Goal: Navigation & Orientation: Find specific page/section

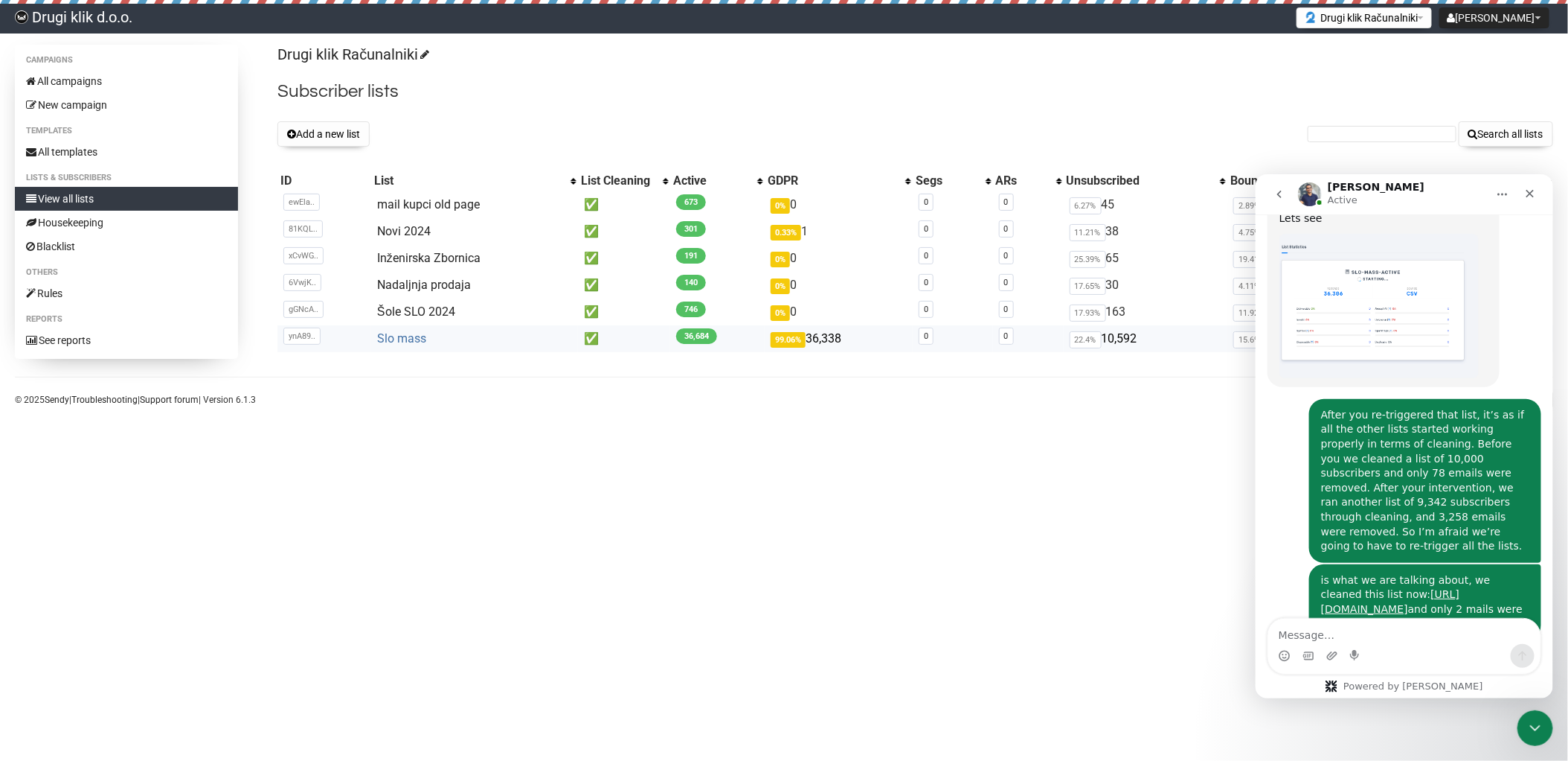
click at [395, 336] on link "Slo mass" at bounding box center [401, 338] width 49 height 14
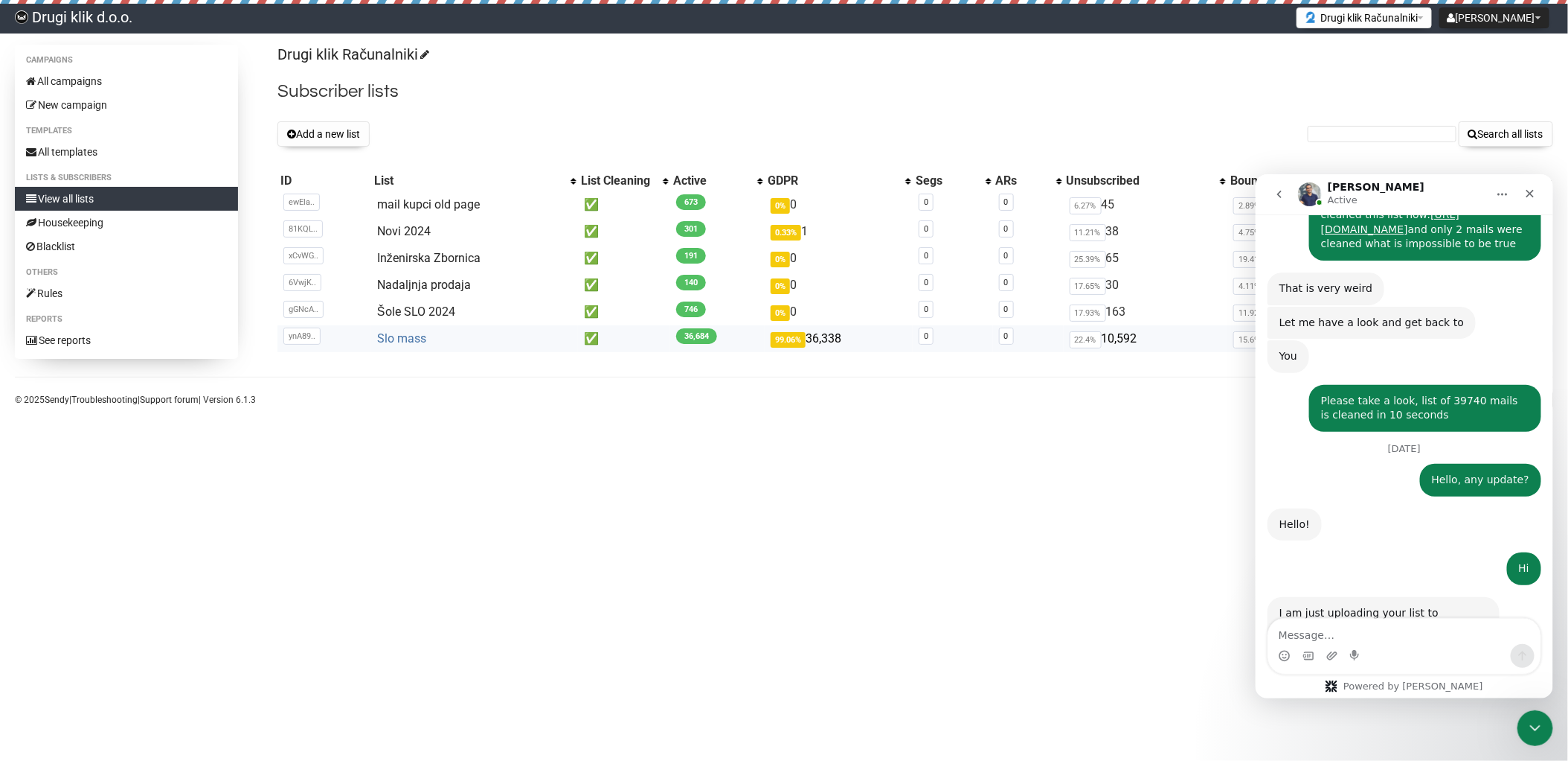
scroll to position [1946, 0]
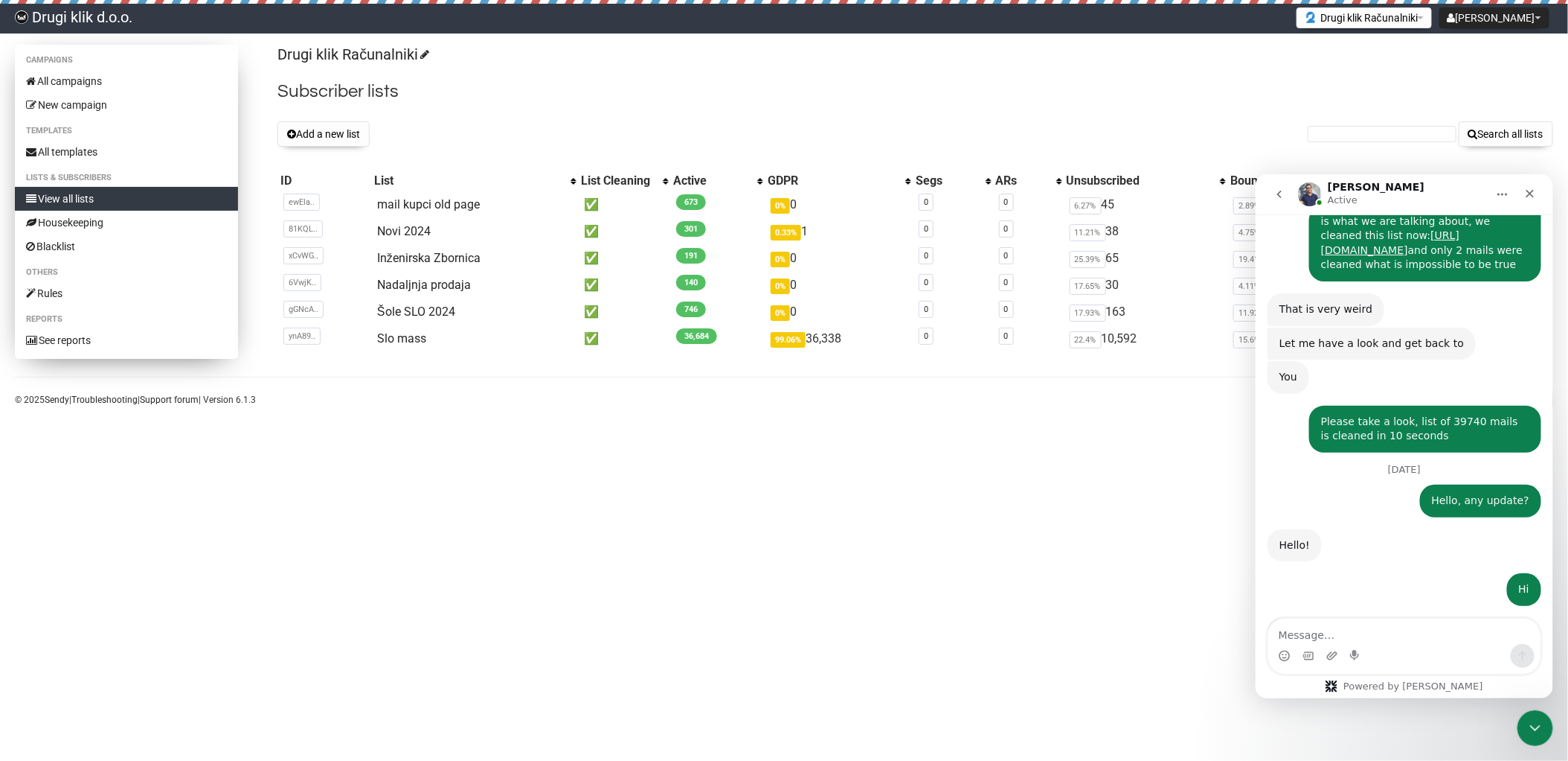
scroll to position [1946, 0]
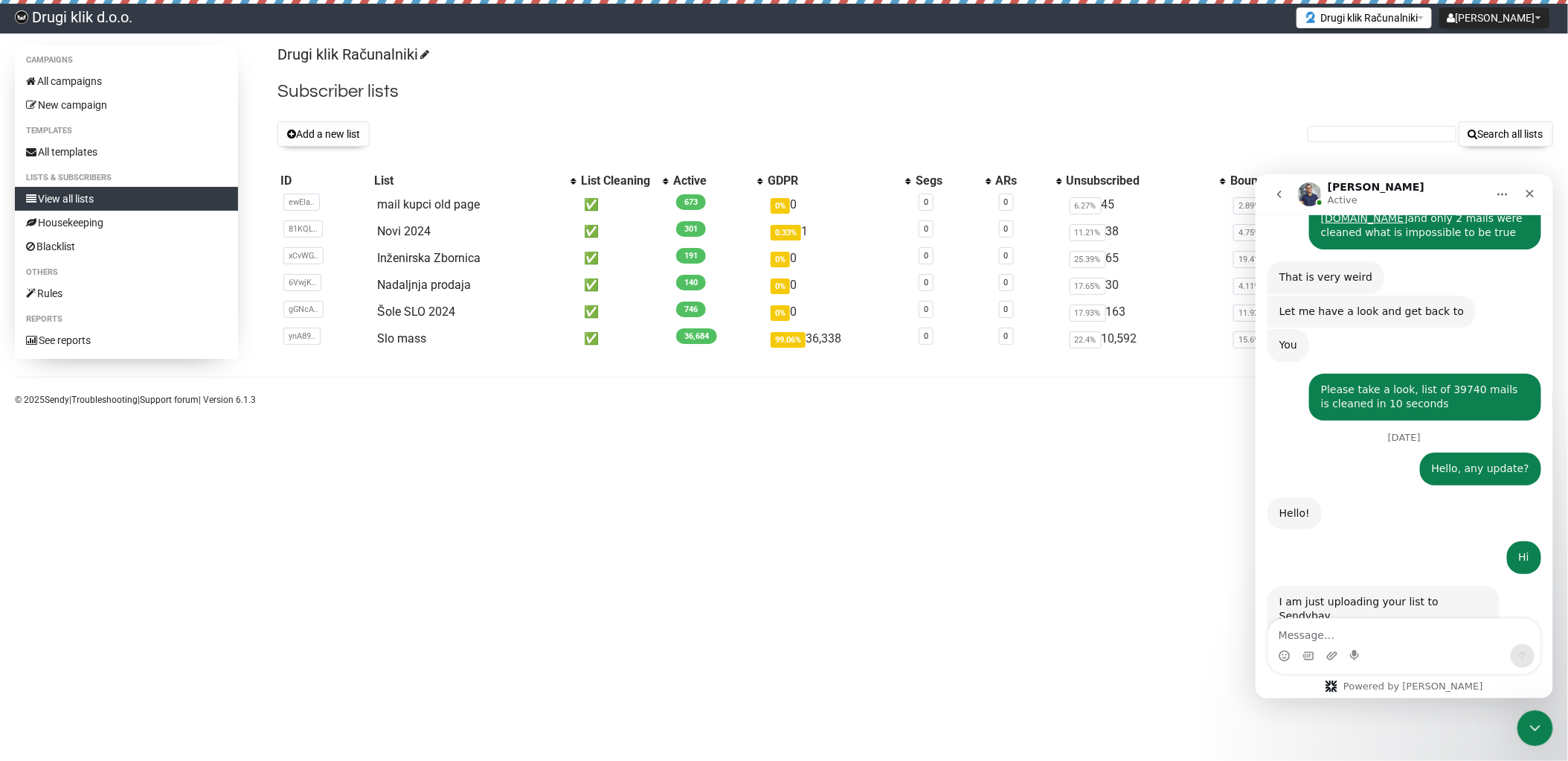
click at [1362, 634] on textarea "Message…" at bounding box center [1403, 630] width 272 height 25
click at [1327, 634] on textarea "Message…" at bounding box center [1403, 630] width 272 height 25
type textarea "What will we do with other lists"
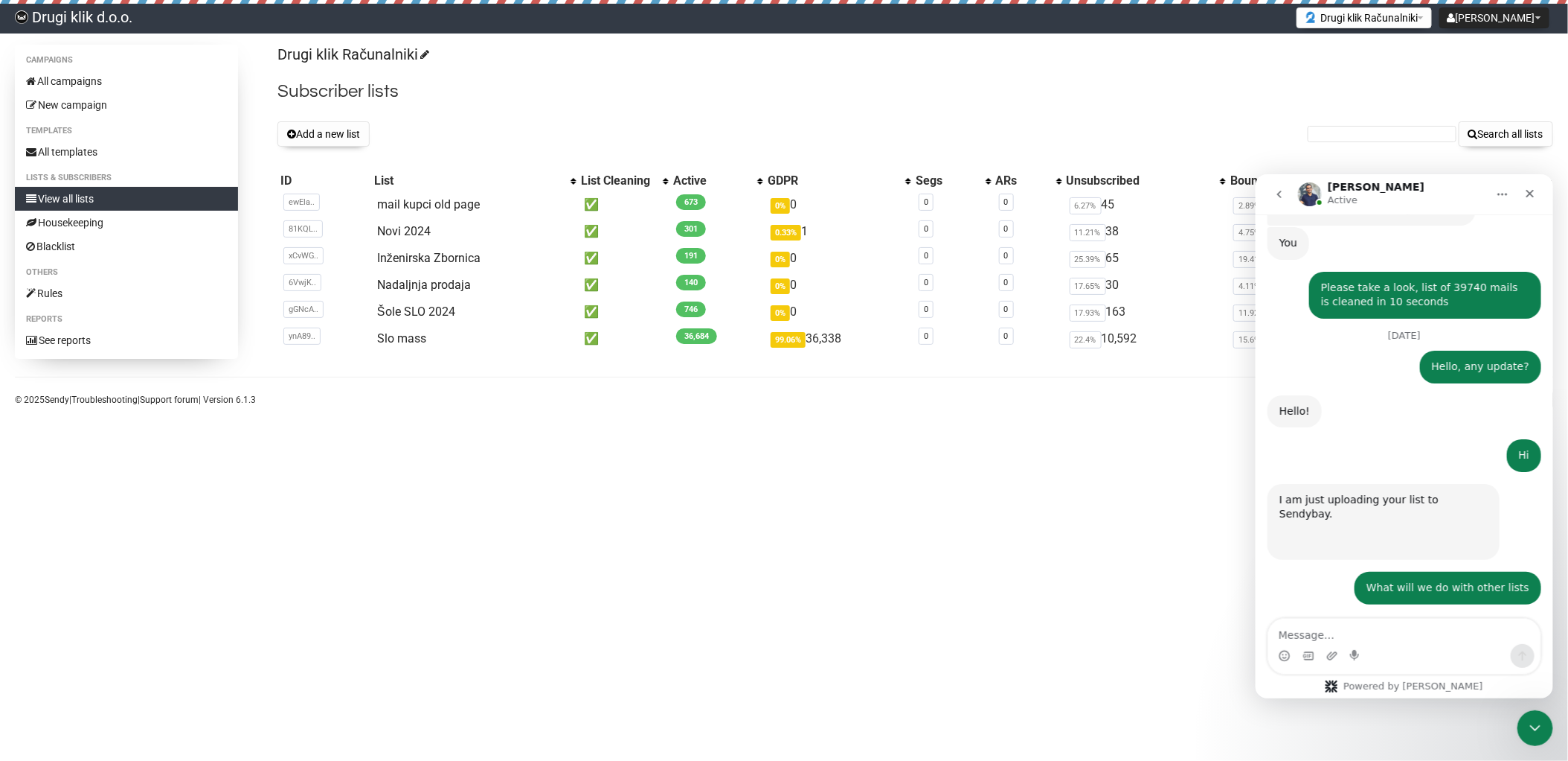
scroll to position [2036, 0]
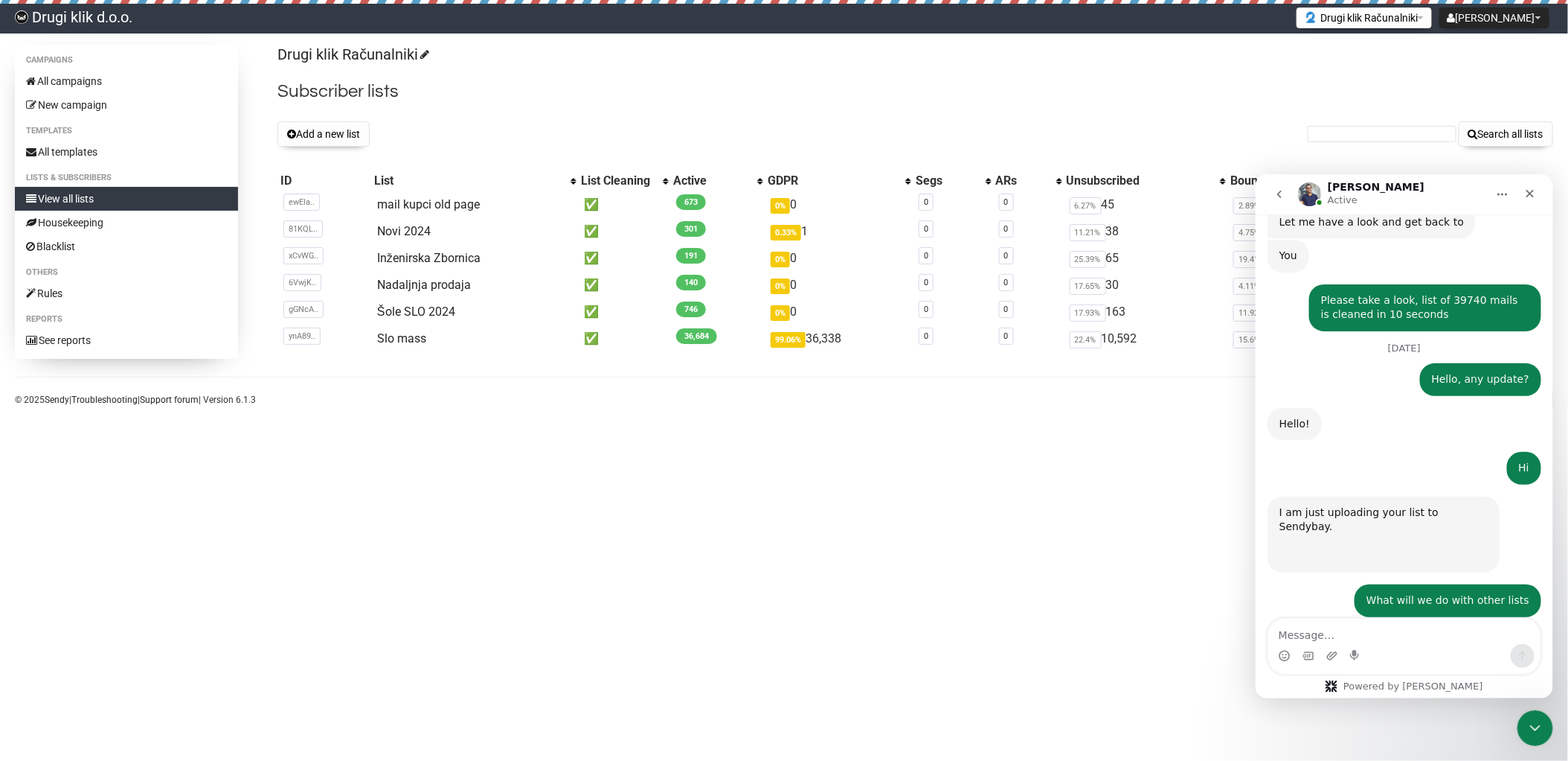
drag, startPoint x: 1418, startPoint y: 568, endPoint x: 1276, endPoint y: 568, distance: 142.0
click at [1276, 628] on div "I am going to investigate that. Apoorv • Just now" at bounding box center [1357, 644] width 182 height 33
click at [842, 370] on div "Campaigns All campaigns New campaign Templates All templates Lists & subscriber…" at bounding box center [784, 230] width 1568 height 370
click at [387, 337] on link "Slo mass" at bounding box center [401, 338] width 49 height 14
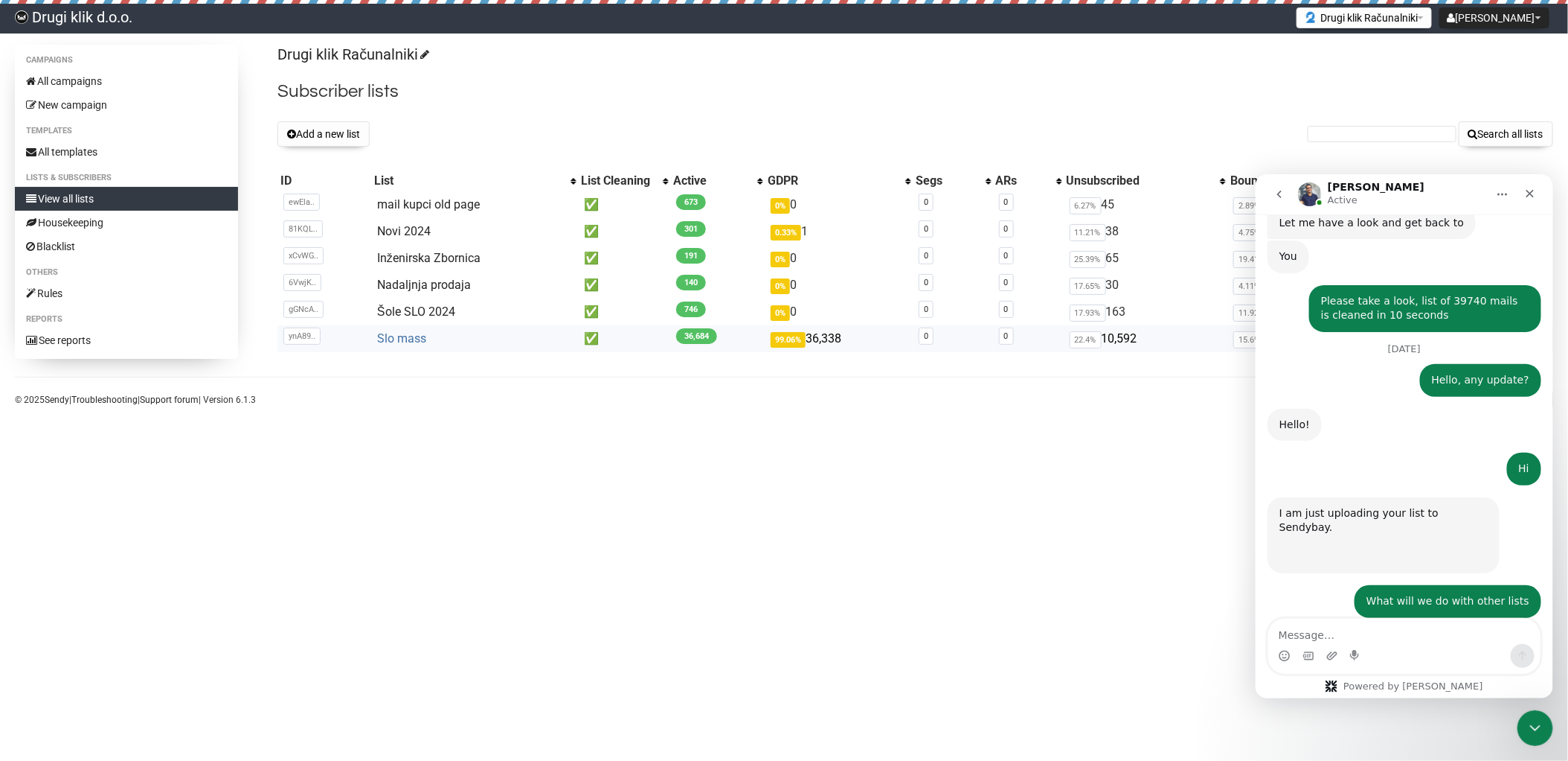
click at [414, 334] on link "Slo mass" at bounding box center [401, 338] width 49 height 14
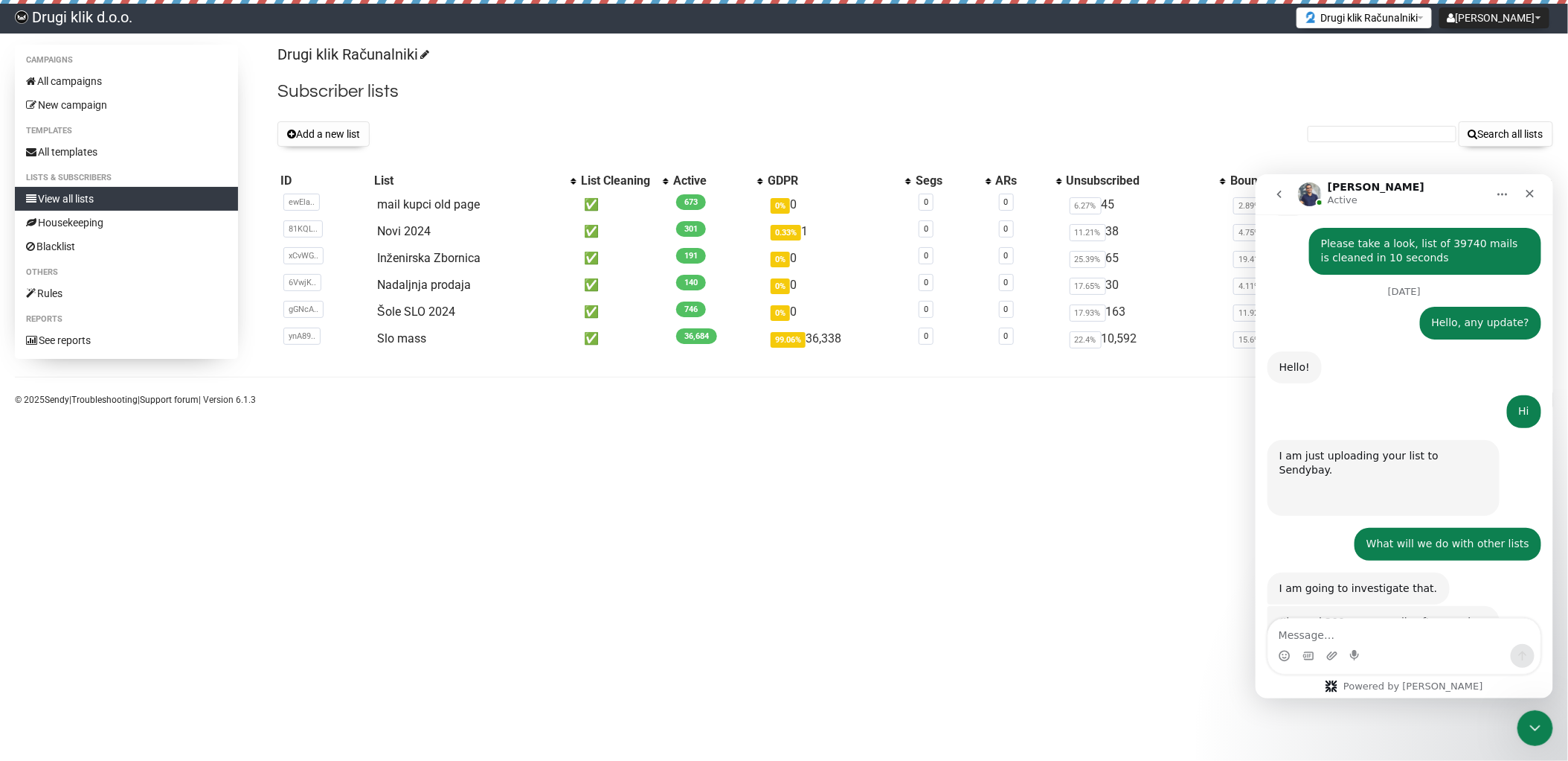
scroll to position [2181, 0]
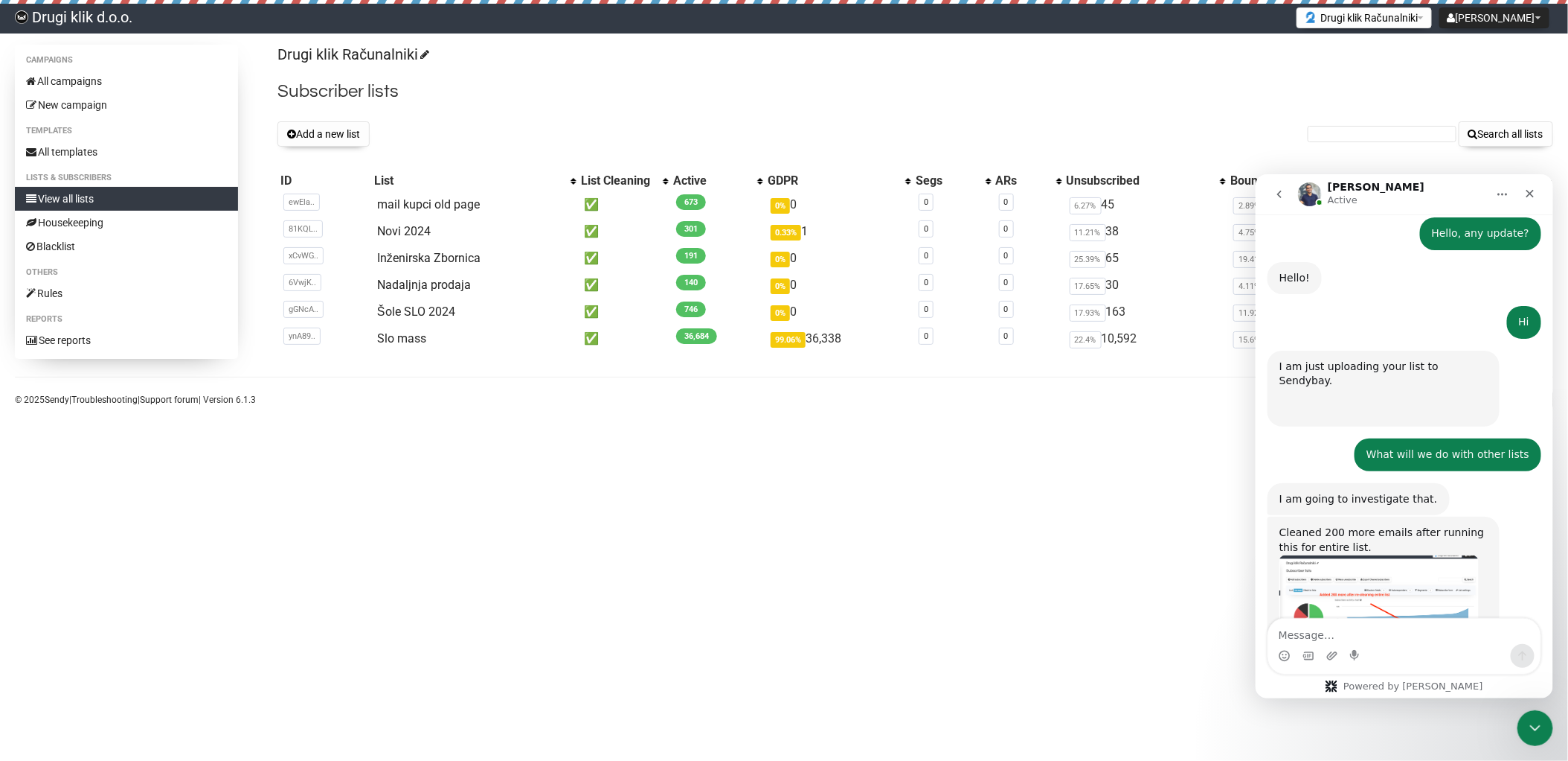
click at [1375, 554] on img "Apoorv says…" at bounding box center [1378, 603] width 199 height 98
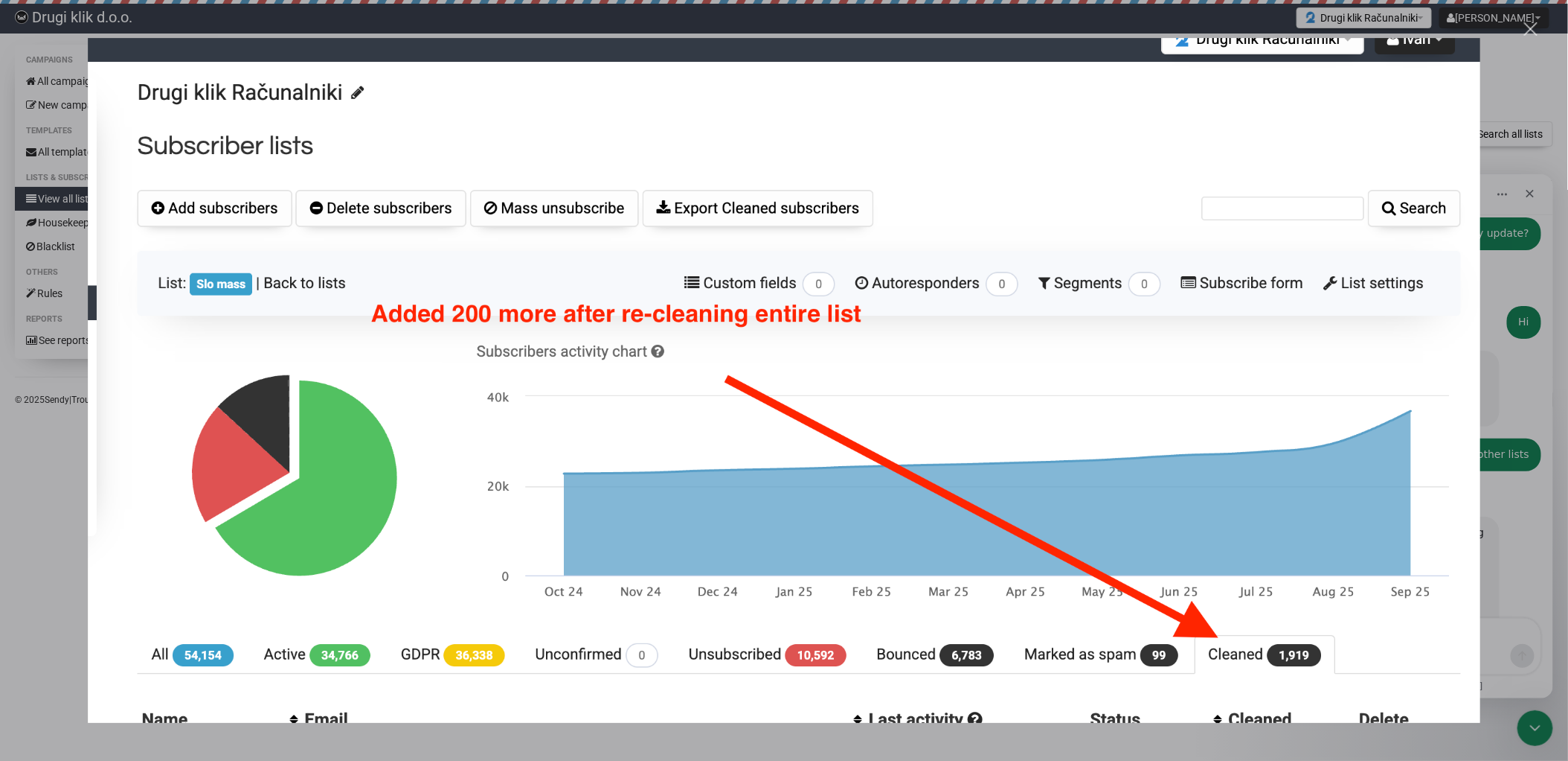
scroll to position [0, 0]
click at [1529, 27] on div "Close" at bounding box center [1531, 29] width 14 height 14
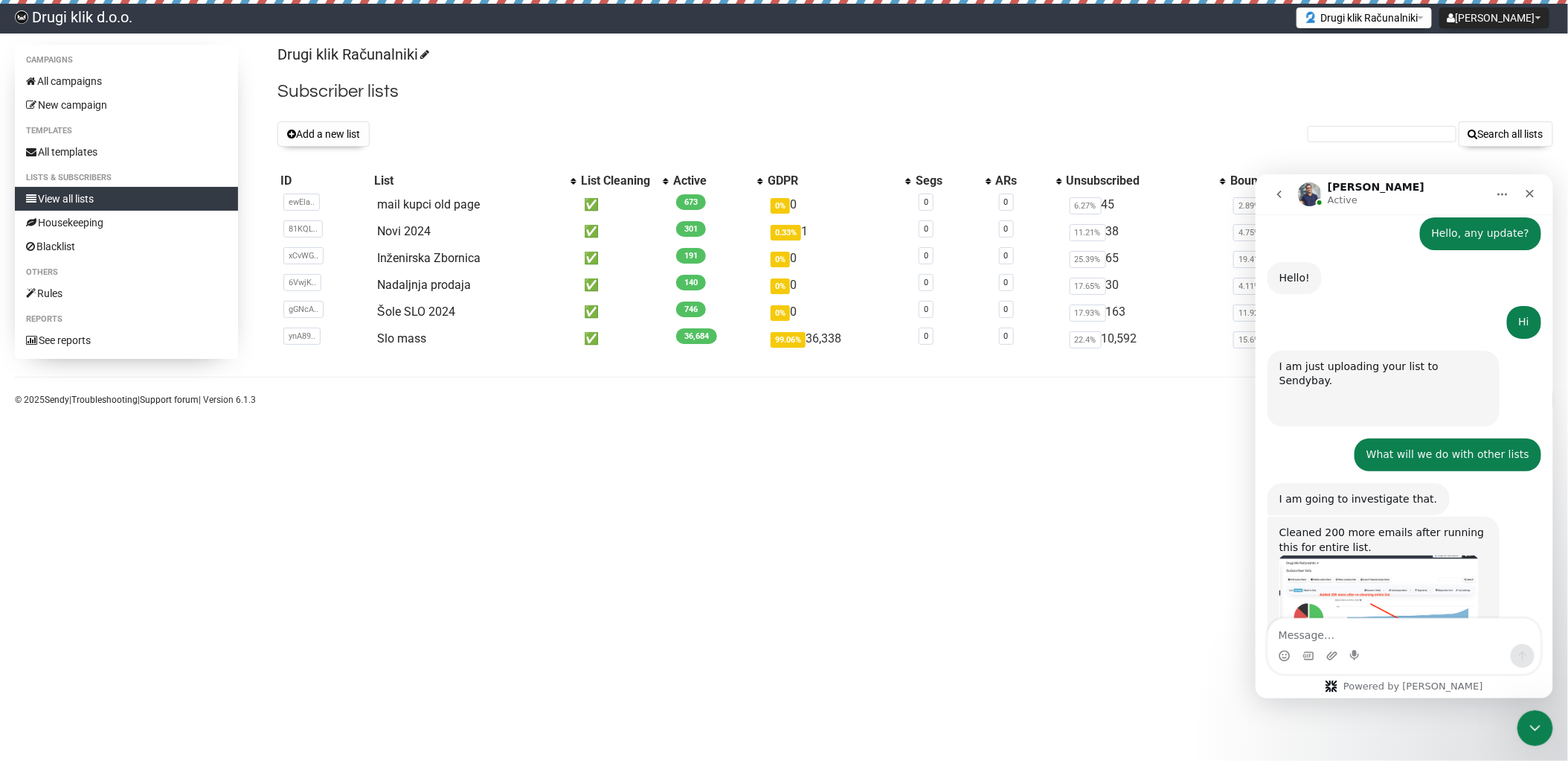
drag, startPoint x: 1469, startPoint y: 21, endPoint x: 1467, endPoint y: 30, distance: 9.2
click at [1432, 21] on button "Drugi klik Računalniki" at bounding box center [1363, 18] width 135 height 21
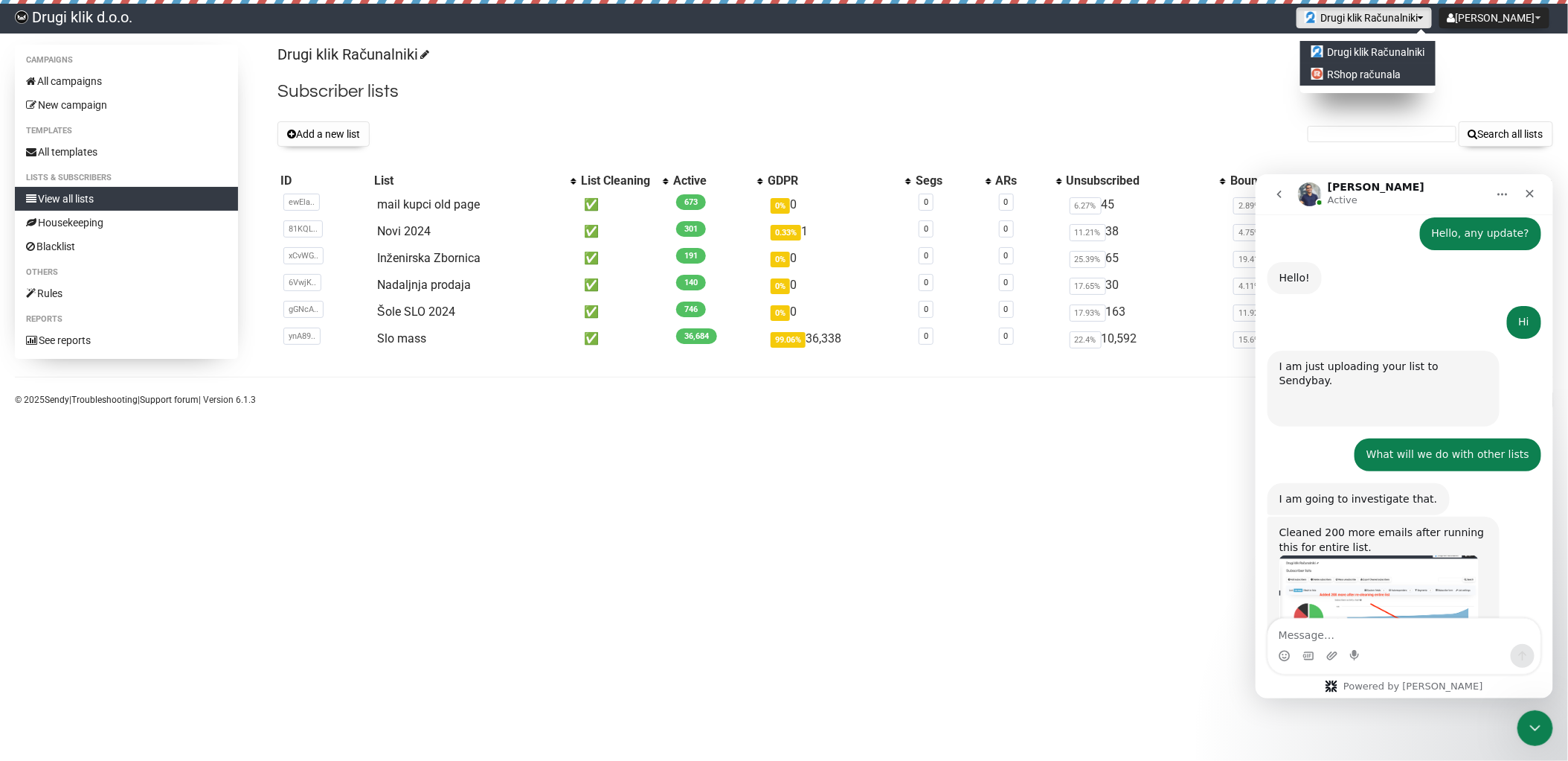
click at [1436, 76] on link "RShop računala" at bounding box center [1367, 74] width 135 height 22
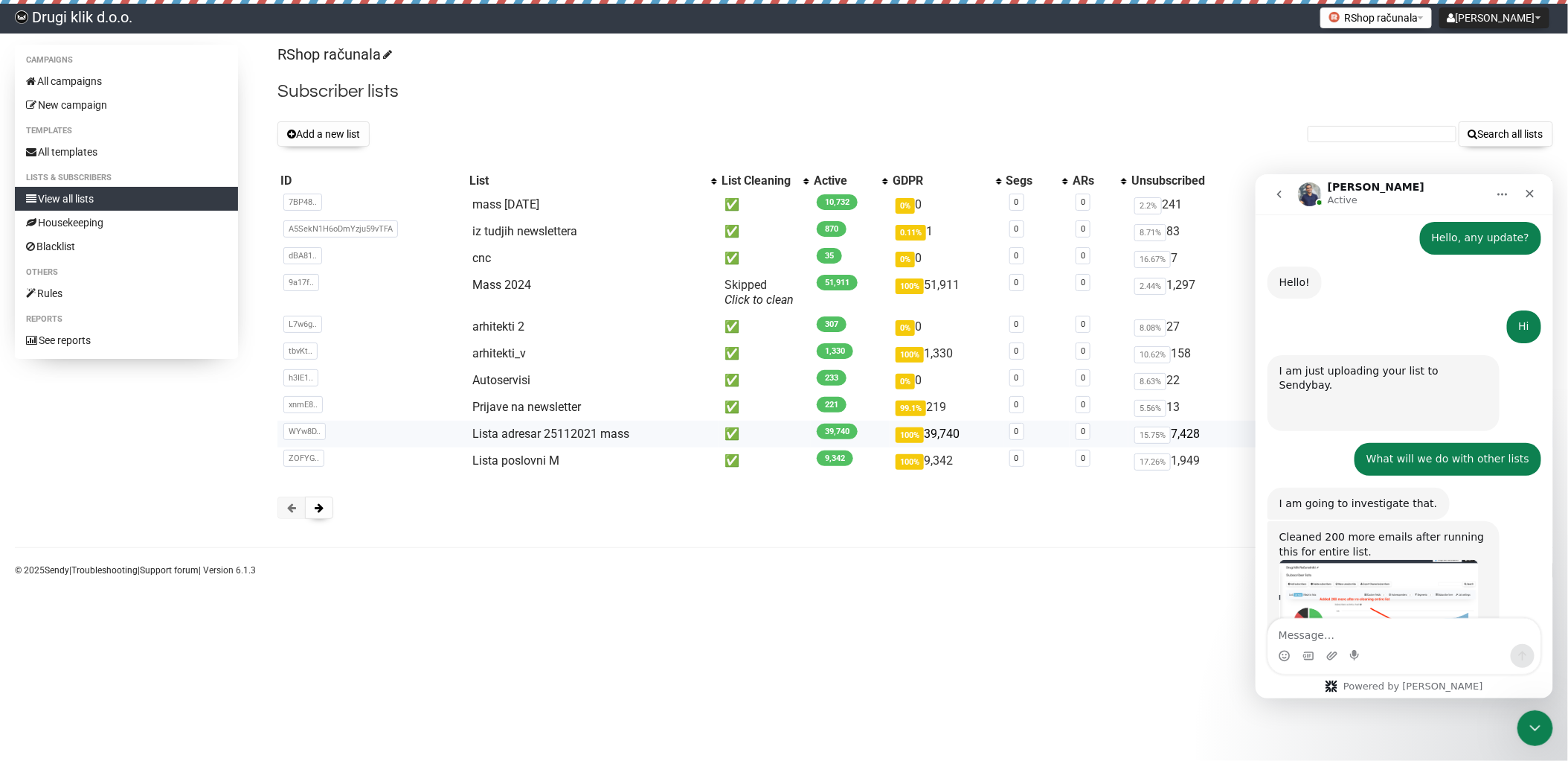
scroll to position [2181, 0]
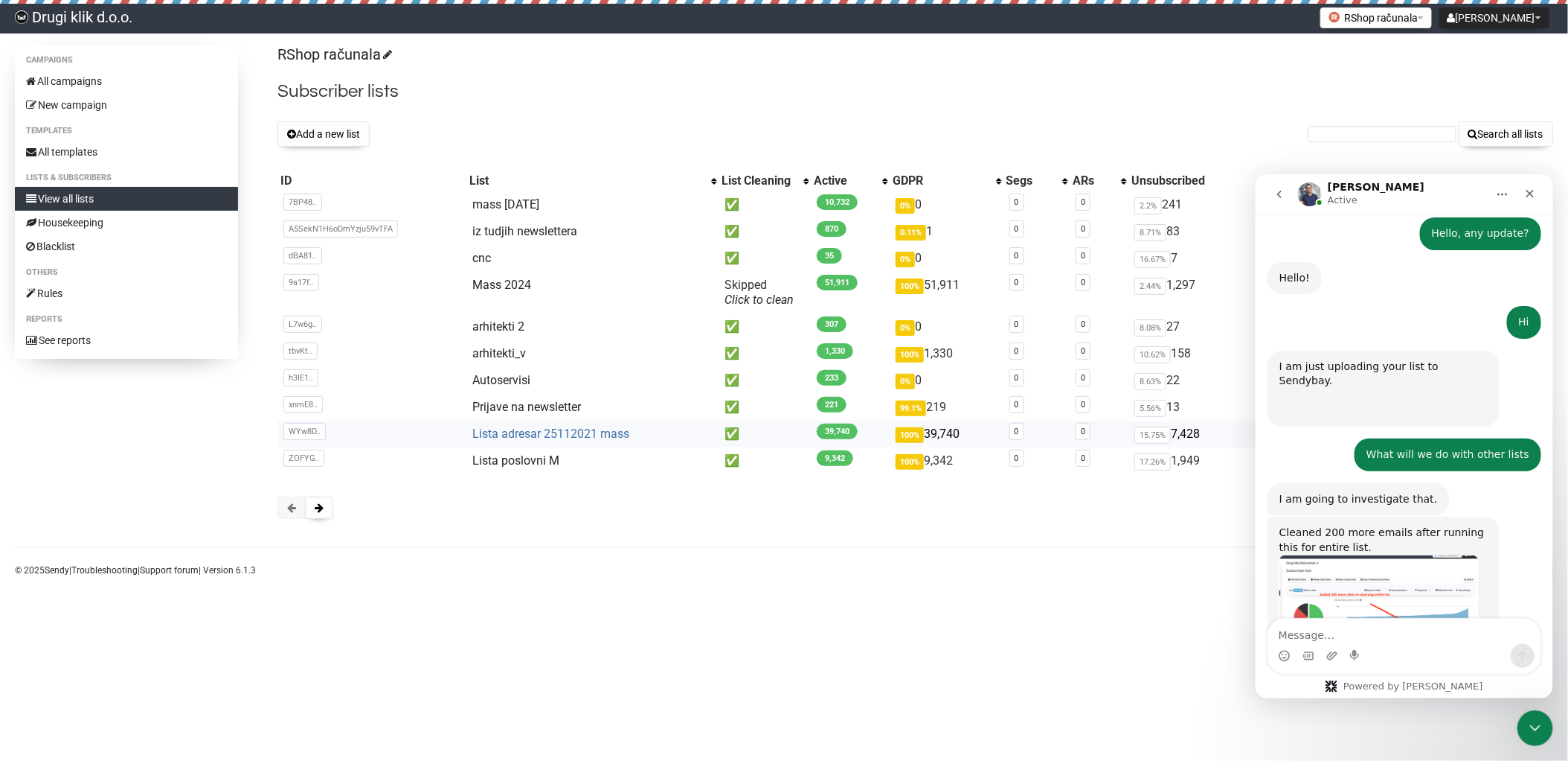
click at [527, 431] on link "Lista adresar 25112021 mass" at bounding box center [551, 433] width 157 height 14
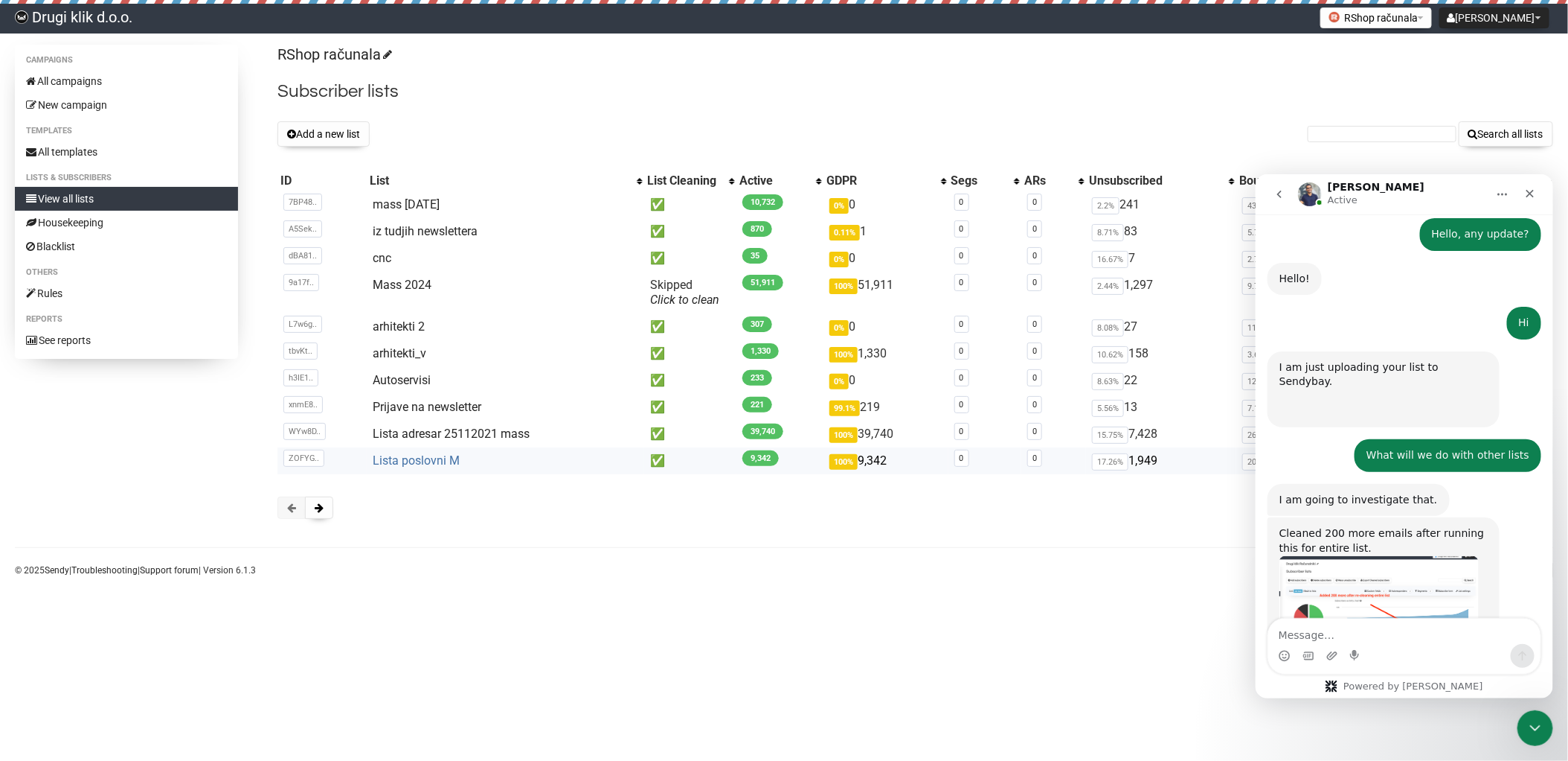
scroll to position [2181, 0]
click at [418, 461] on link "Lista poslovni M" at bounding box center [416, 460] width 87 height 14
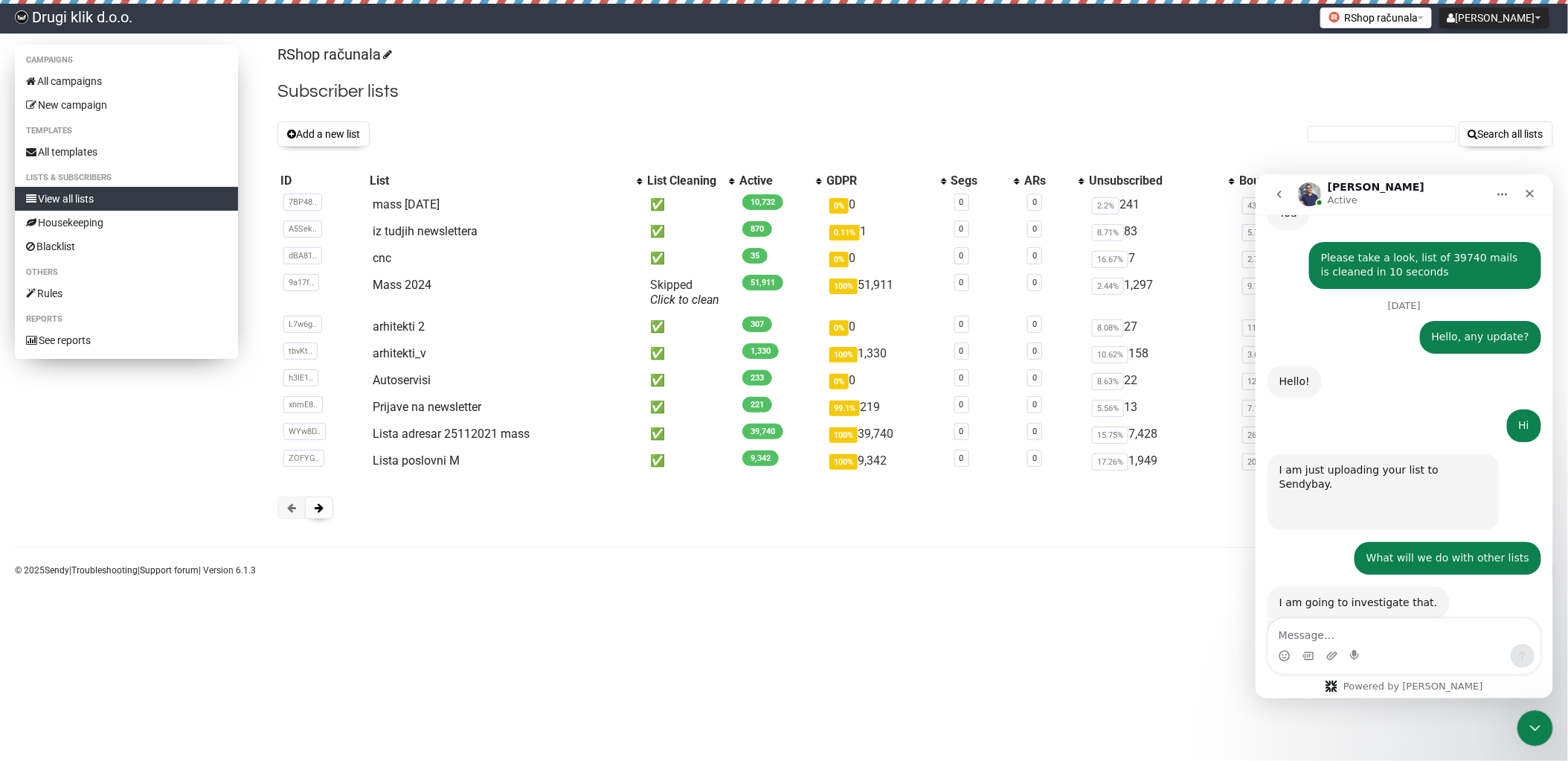
scroll to position [2181, 0]
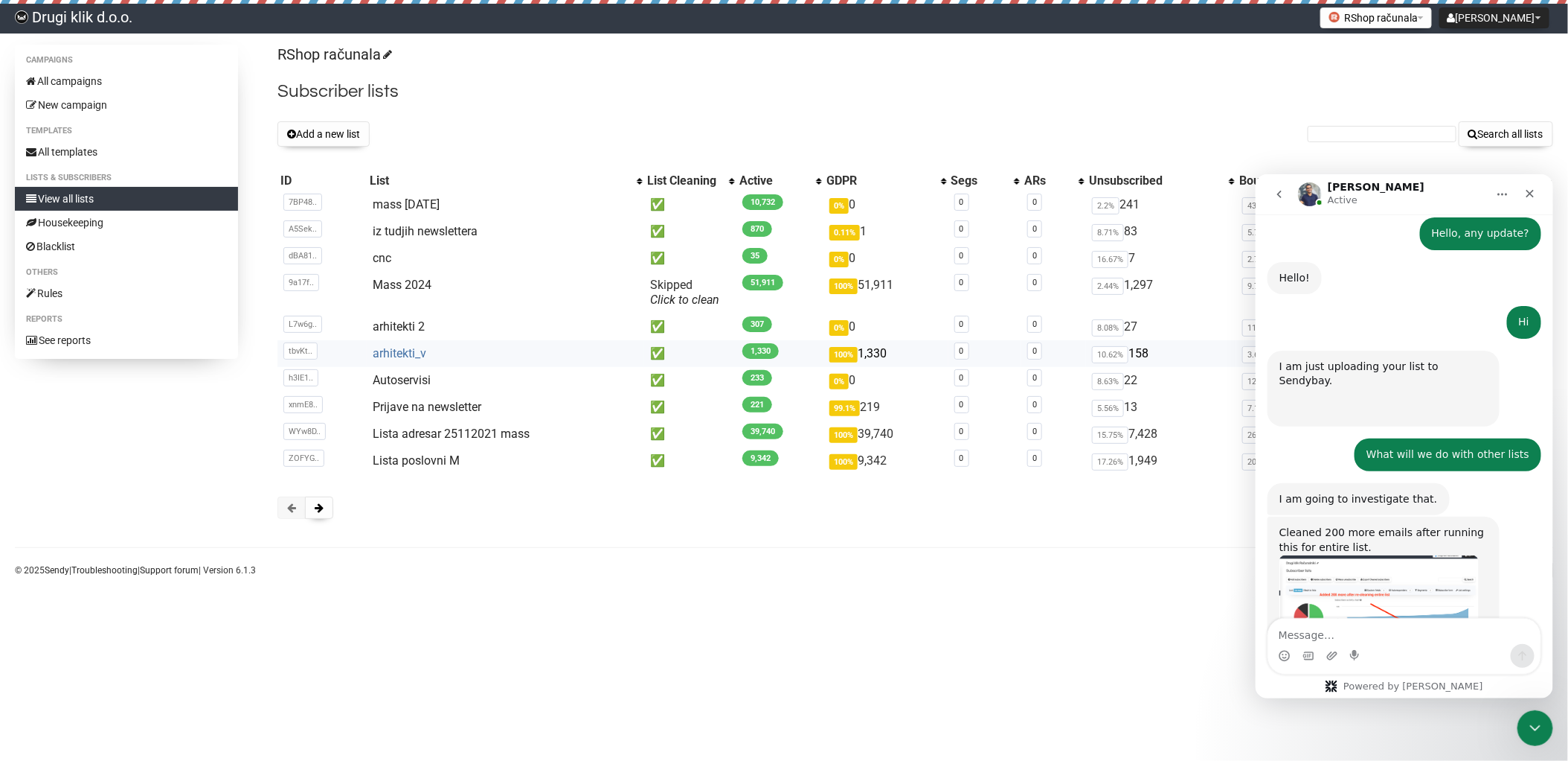
click at [397, 351] on link "arhitekti_v" at bounding box center [399, 353] width 54 height 14
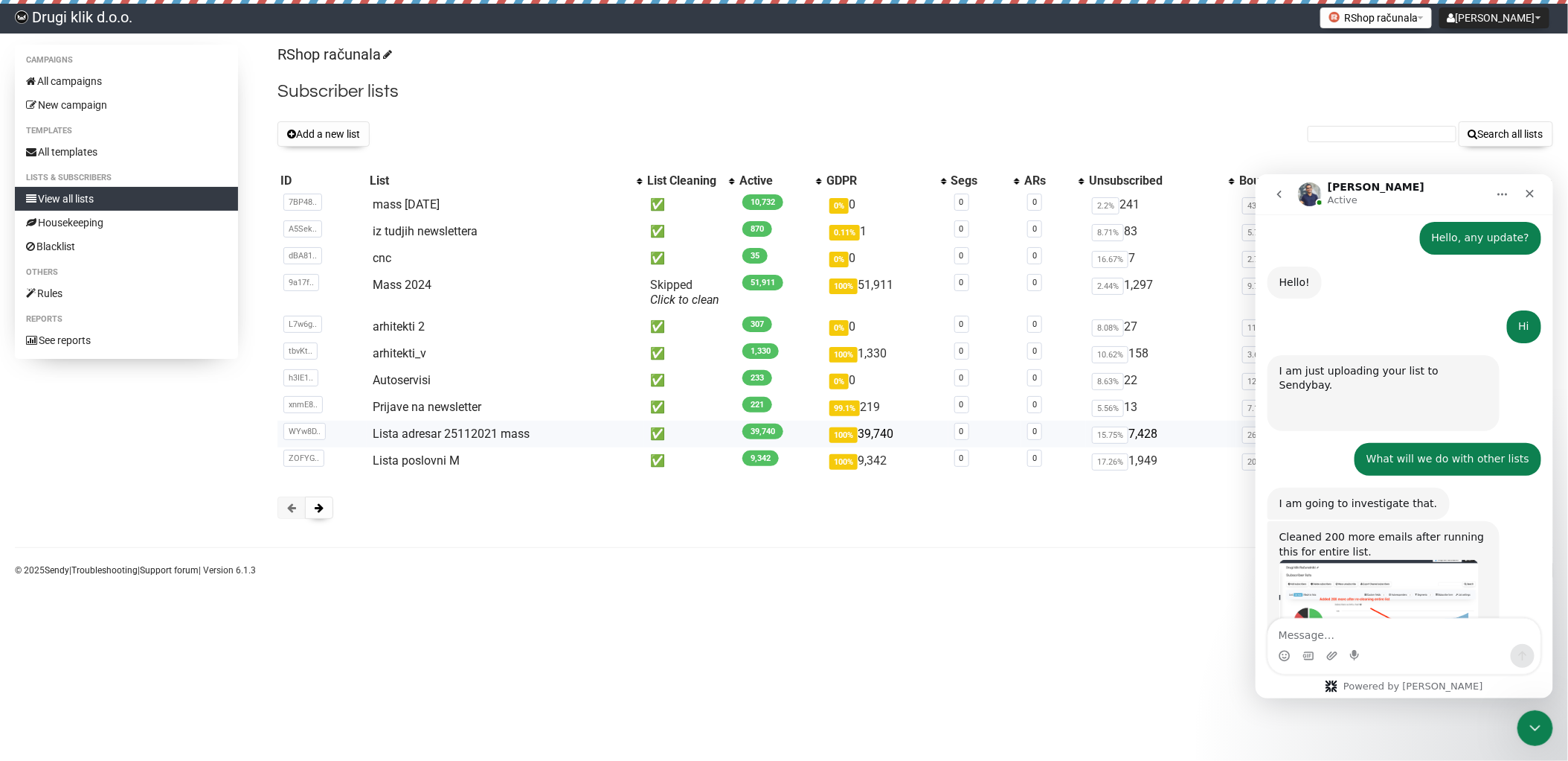
scroll to position [2181, 0]
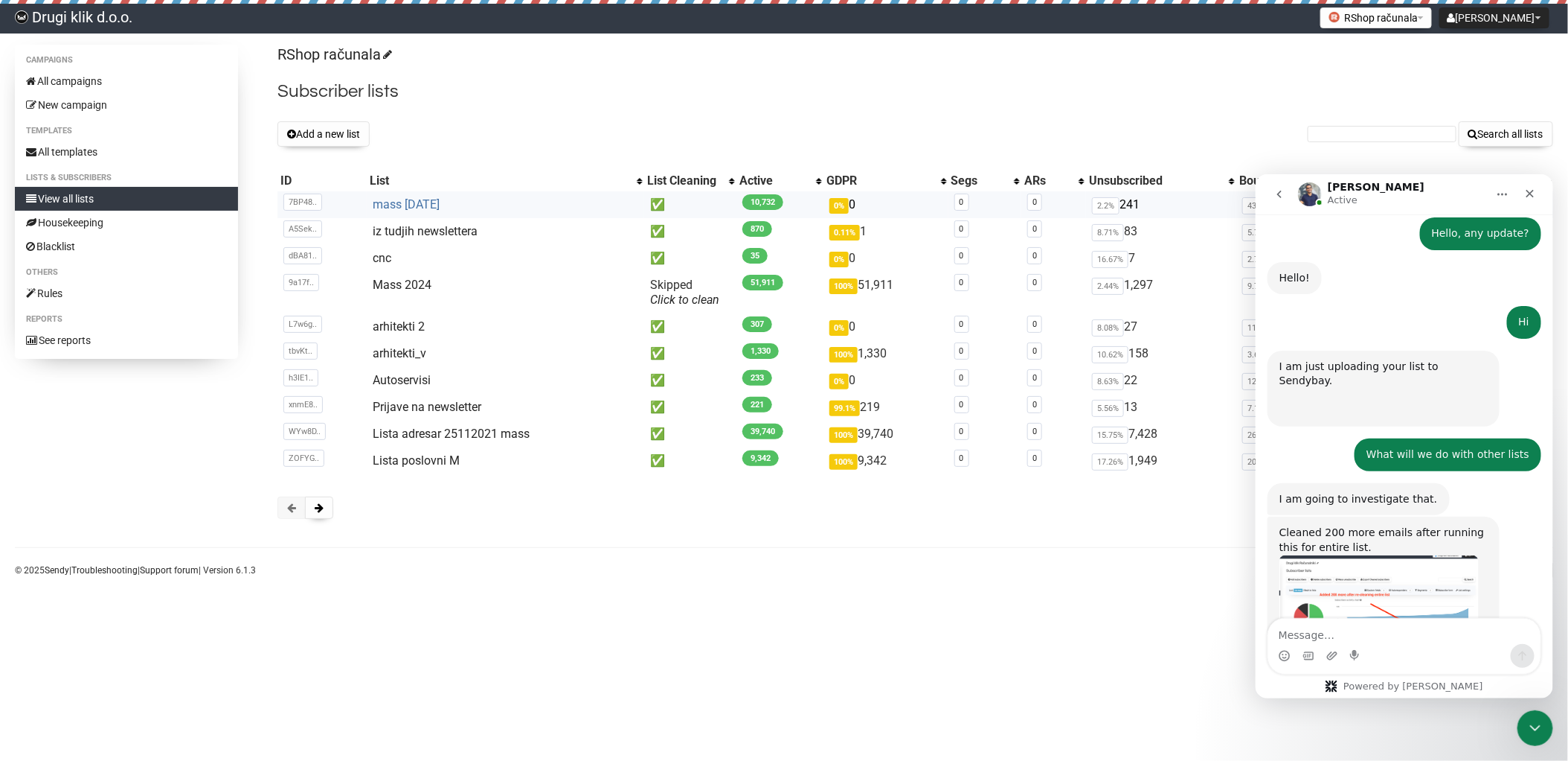
click at [419, 203] on link "mass [DATE]" at bounding box center [406, 204] width 67 height 14
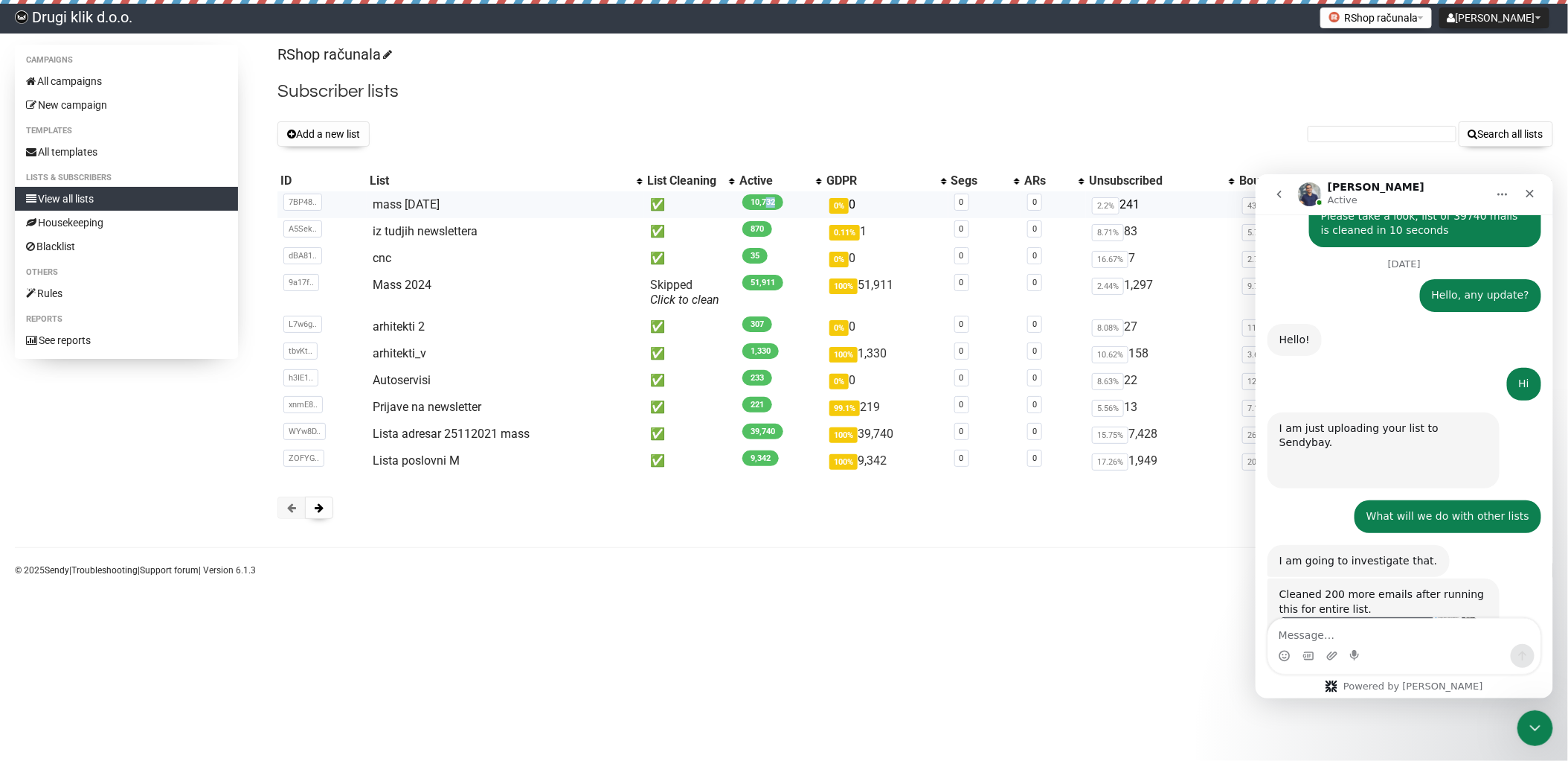
scroll to position [2181, 0]
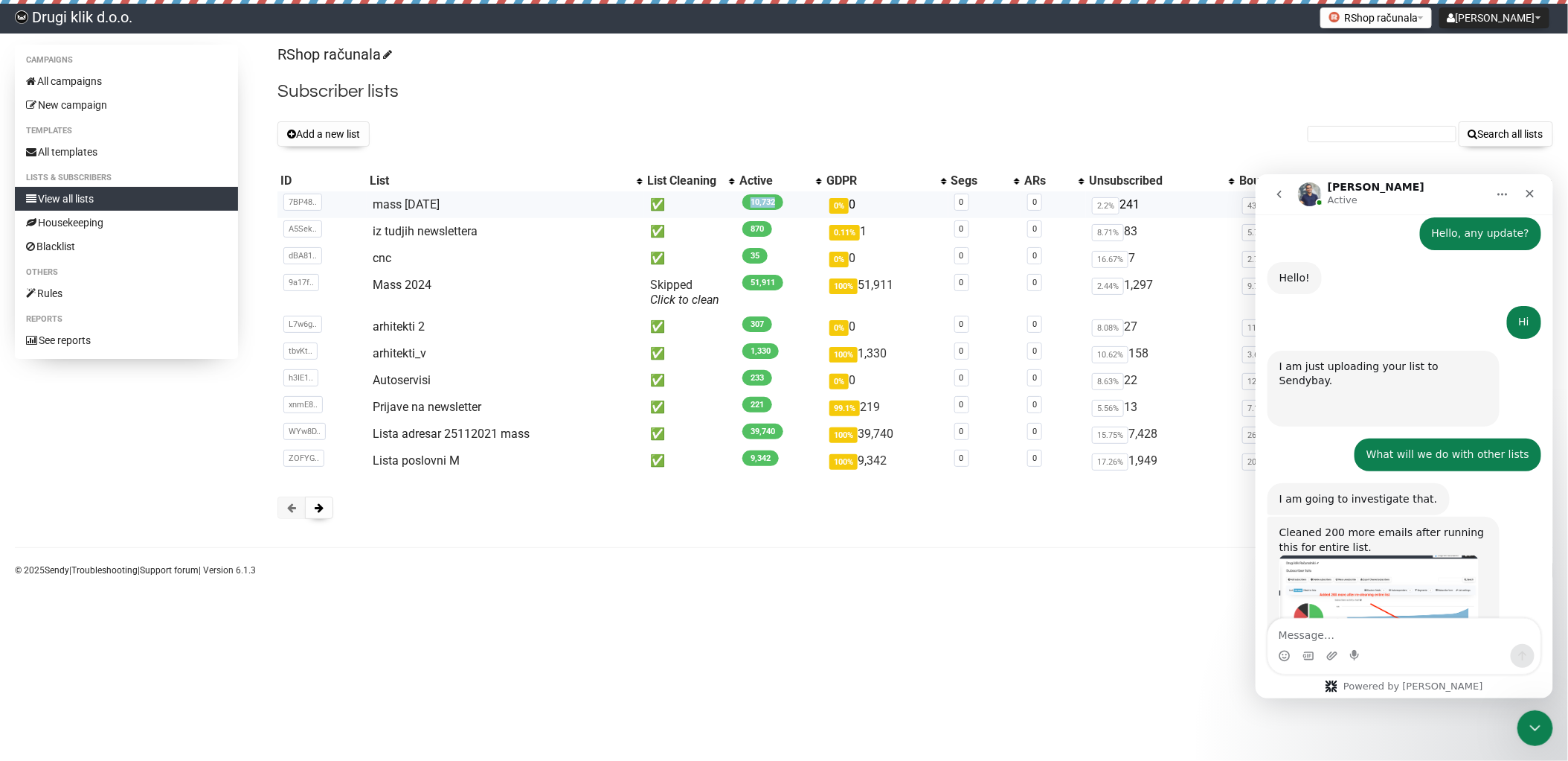
drag, startPoint x: 772, startPoint y: 200, endPoint x: 746, endPoint y: 201, distance: 26.0
click at [746, 201] on span "10,732" at bounding box center [762, 202] width 41 height 15
drag, startPoint x: 776, startPoint y: 284, endPoint x: 743, endPoint y: 284, distance: 33.0
click at [743, 284] on span "51,911" at bounding box center [762, 283] width 41 height 15
click at [758, 281] on span "51,911" at bounding box center [762, 283] width 41 height 15
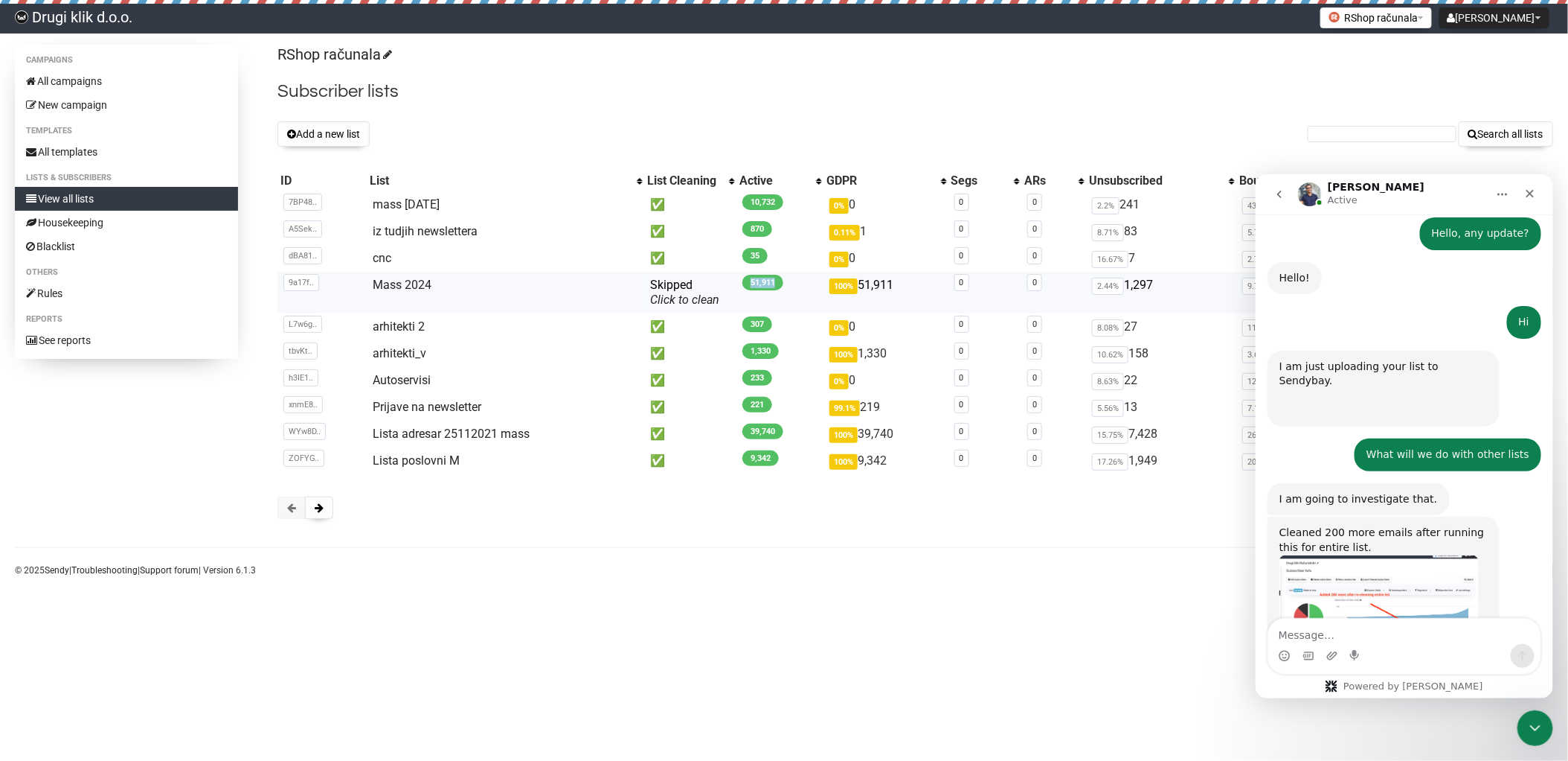
drag, startPoint x: 776, startPoint y: 281, endPoint x: 746, endPoint y: 284, distance: 30.1
click at [746, 284] on span "51,911" at bounding box center [762, 283] width 41 height 15
drag, startPoint x: 772, startPoint y: 430, endPoint x: 740, endPoint y: 429, distance: 32.0
click at [742, 429] on span "39,740" at bounding box center [762, 431] width 41 height 15
click at [752, 428] on span "39,740" at bounding box center [762, 431] width 41 height 15
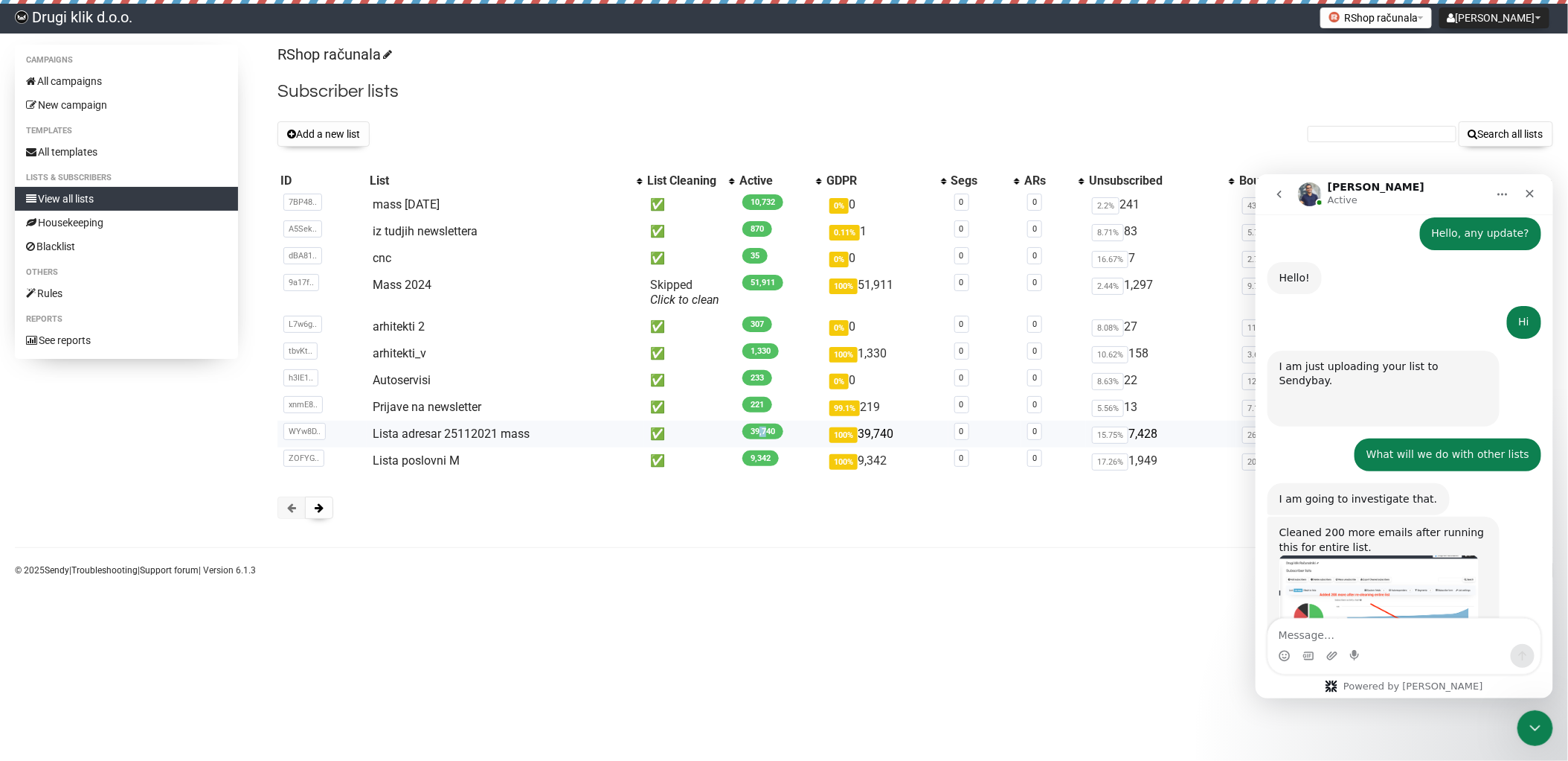
click at [761, 428] on span "39,740" at bounding box center [762, 431] width 41 height 15
click at [1398, 554] on img "Apoorv says…" at bounding box center [1378, 603] width 199 height 98
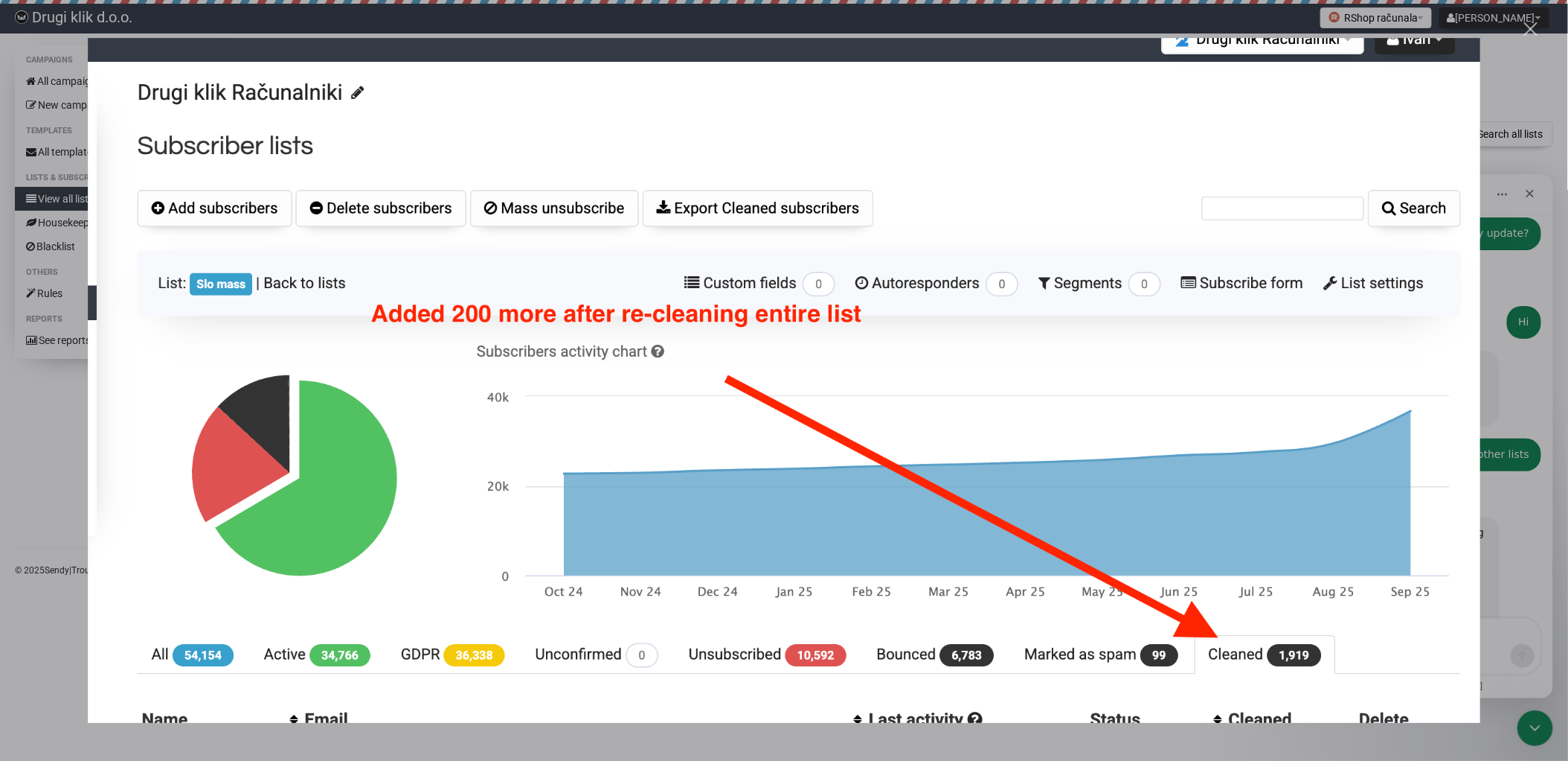
click at [1532, 24] on div "Close" at bounding box center [1531, 29] width 14 height 14
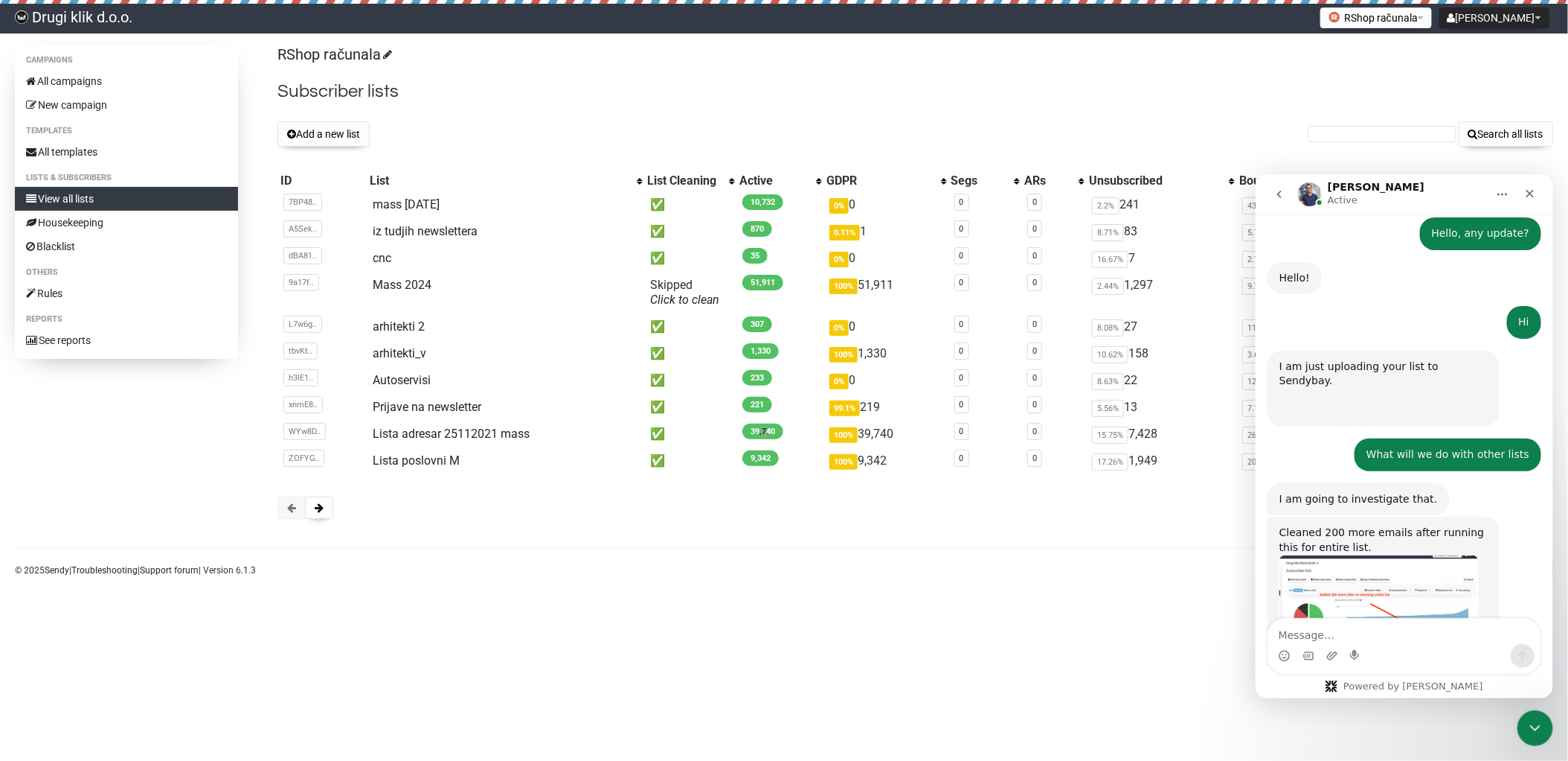
click at [1381, 554] on img "Apoorv says…" at bounding box center [1378, 603] width 199 height 98
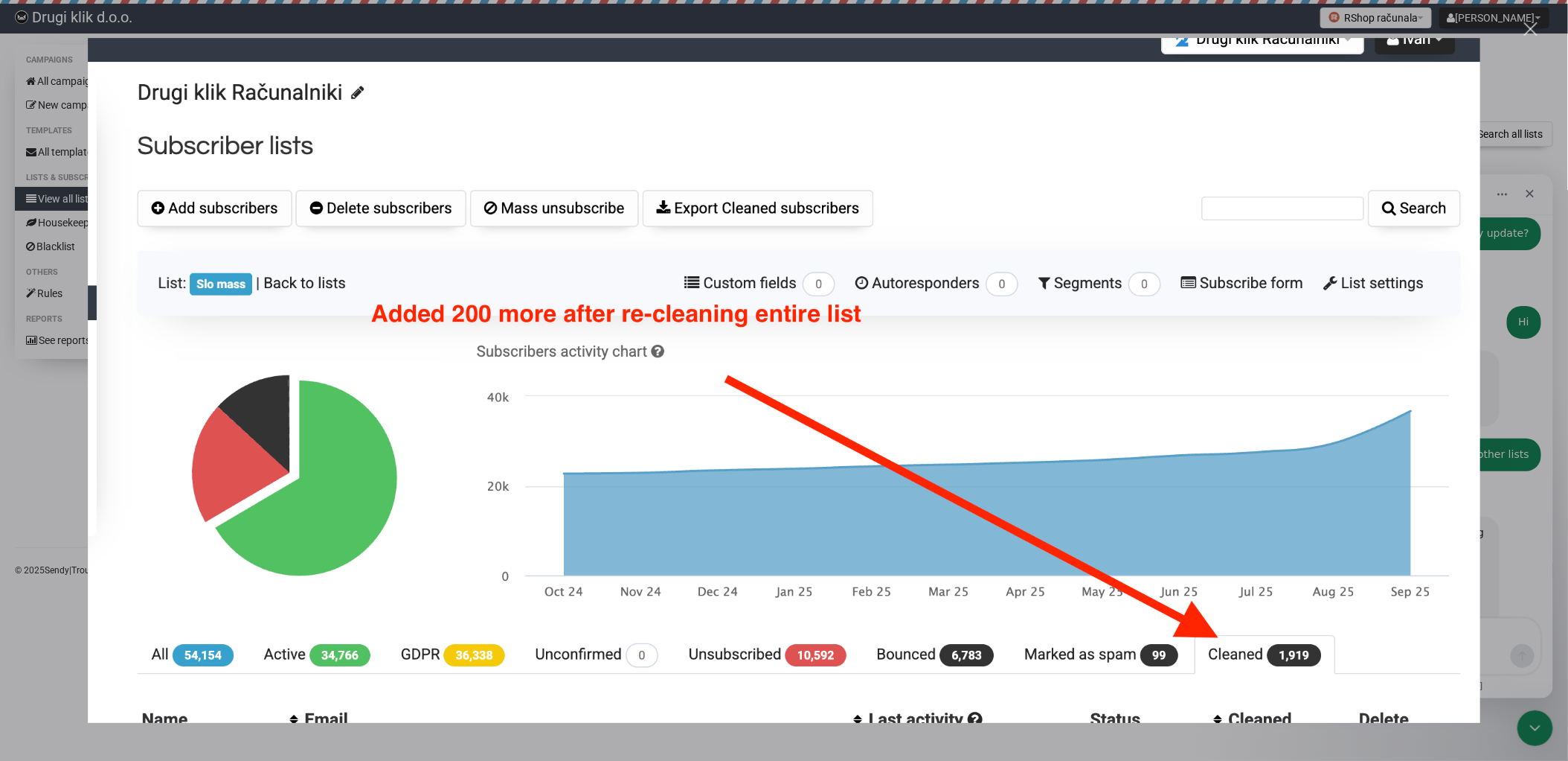
click at [1532, 31] on div "Close" at bounding box center [1531, 29] width 14 height 14
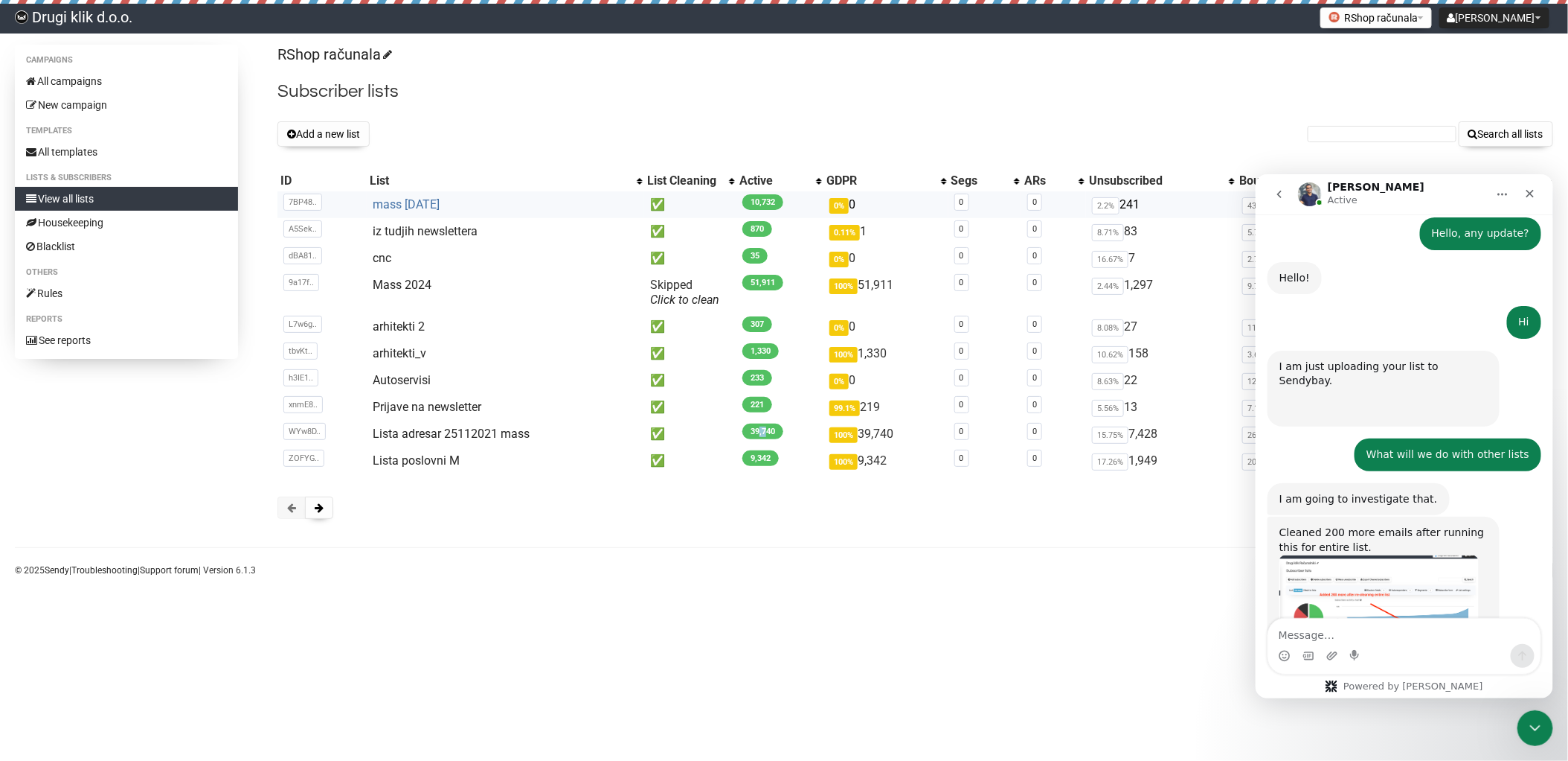
click at [440, 201] on link "mass [DATE]" at bounding box center [406, 204] width 67 height 14
click at [474, 430] on link "Lista adresar 25112021 mass" at bounding box center [451, 433] width 157 height 14
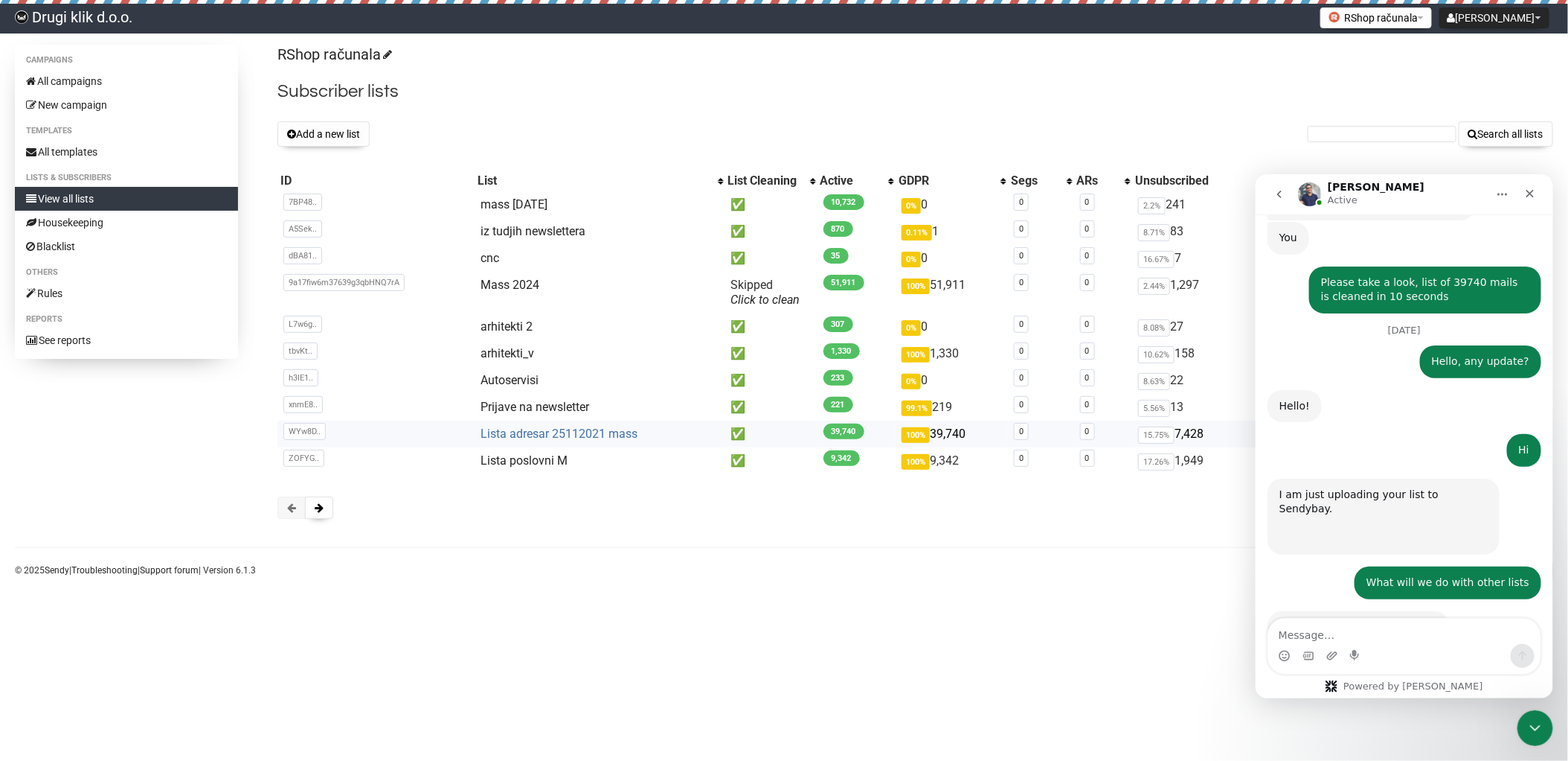
scroll to position [2181, 0]
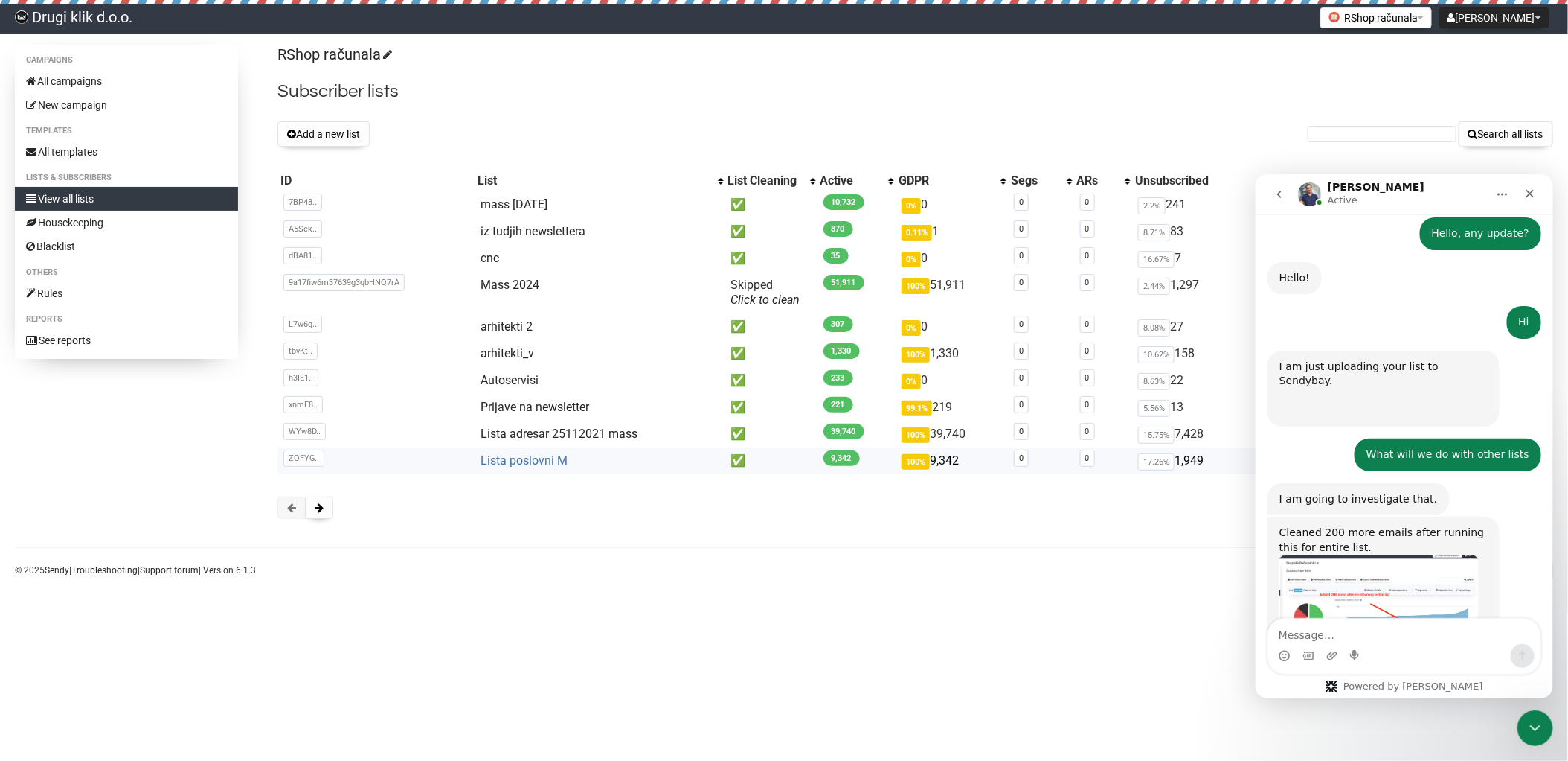
click at [545, 456] on link "Lista poslovni M" at bounding box center [524, 460] width 87 height 14
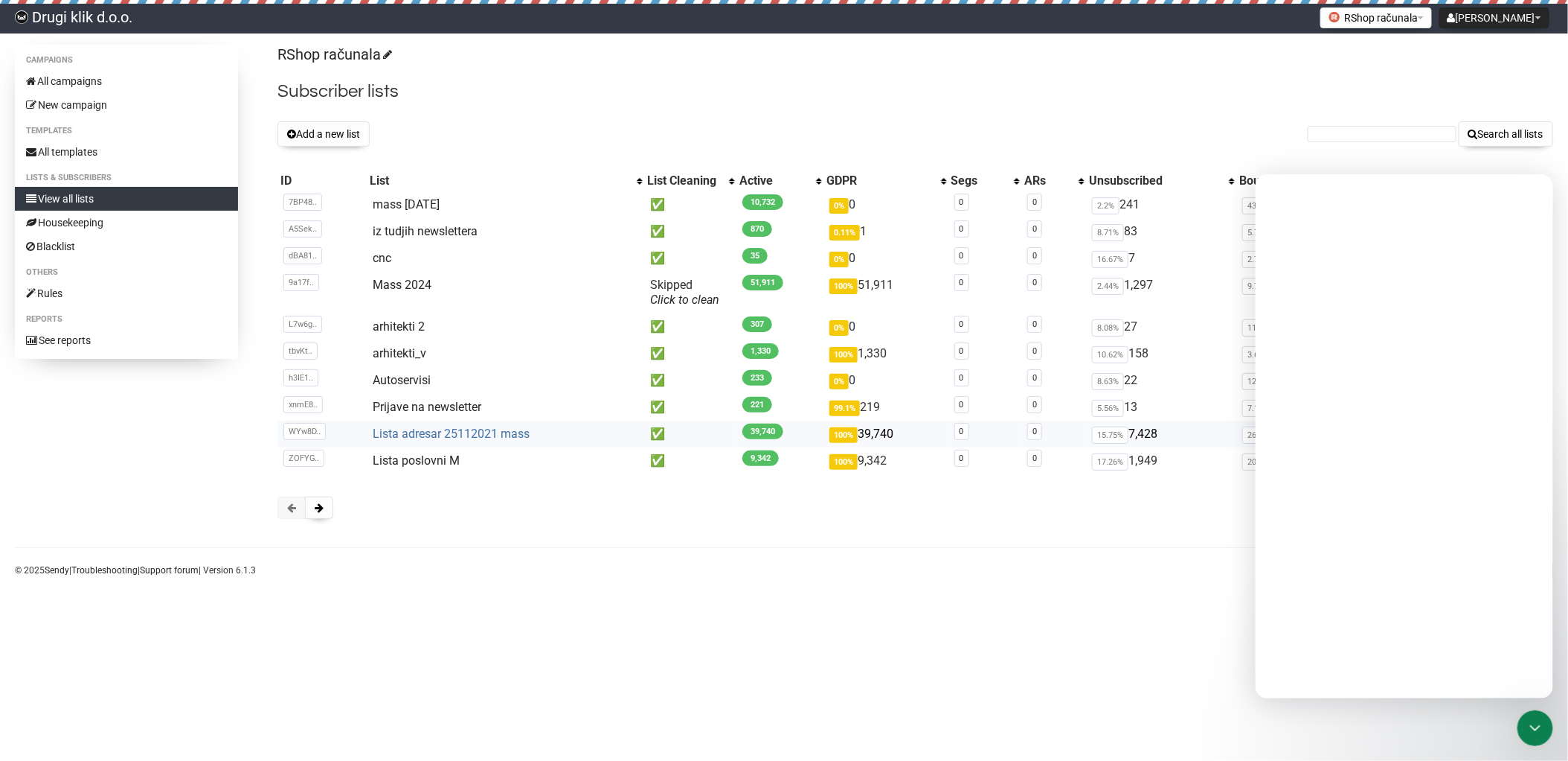
click at [491, 431] on link "Lista adresar 25112021 mass" at bounding box center [451, 433] width 157 height 14
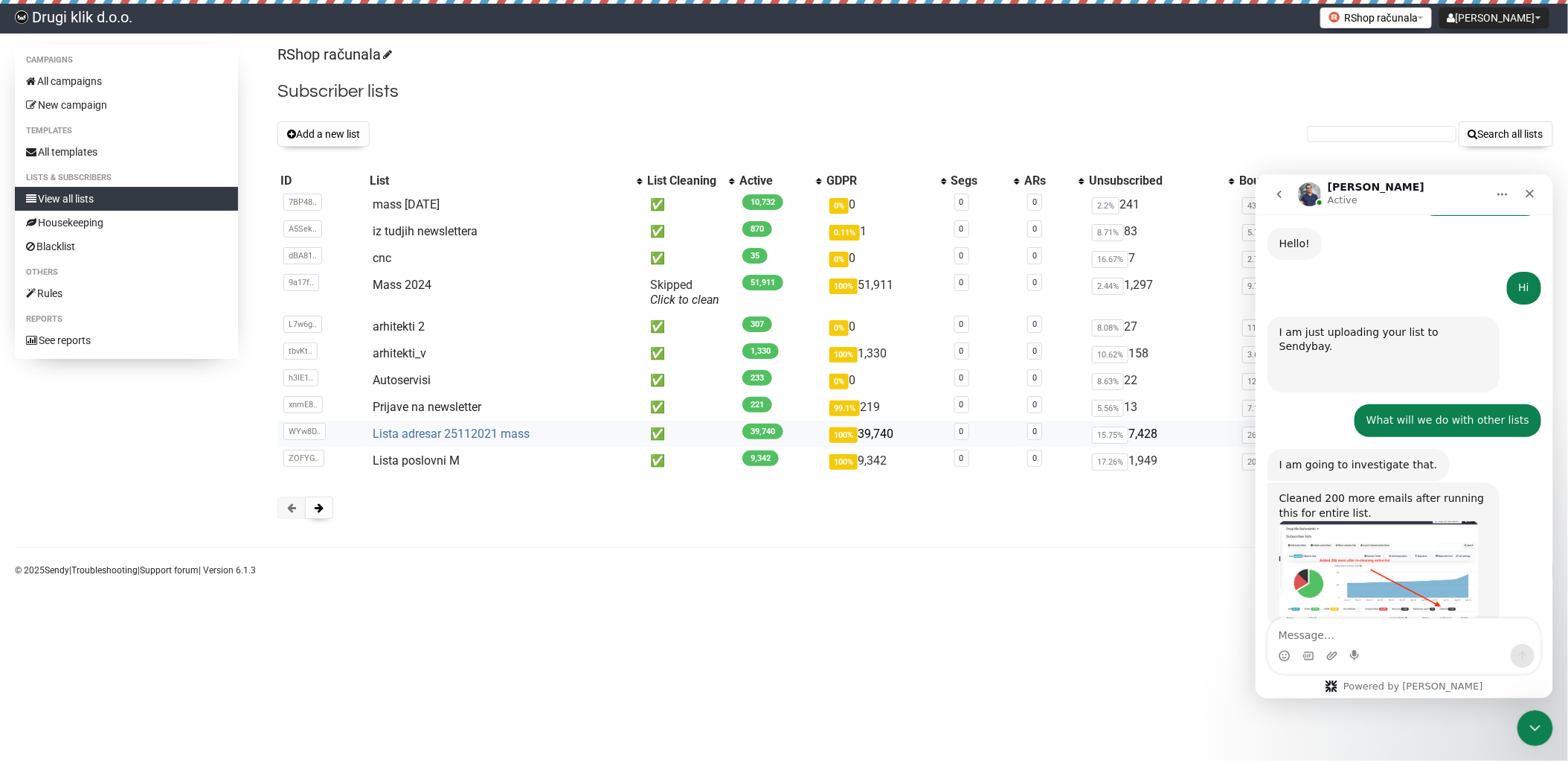
scroll to position [2303, 0]
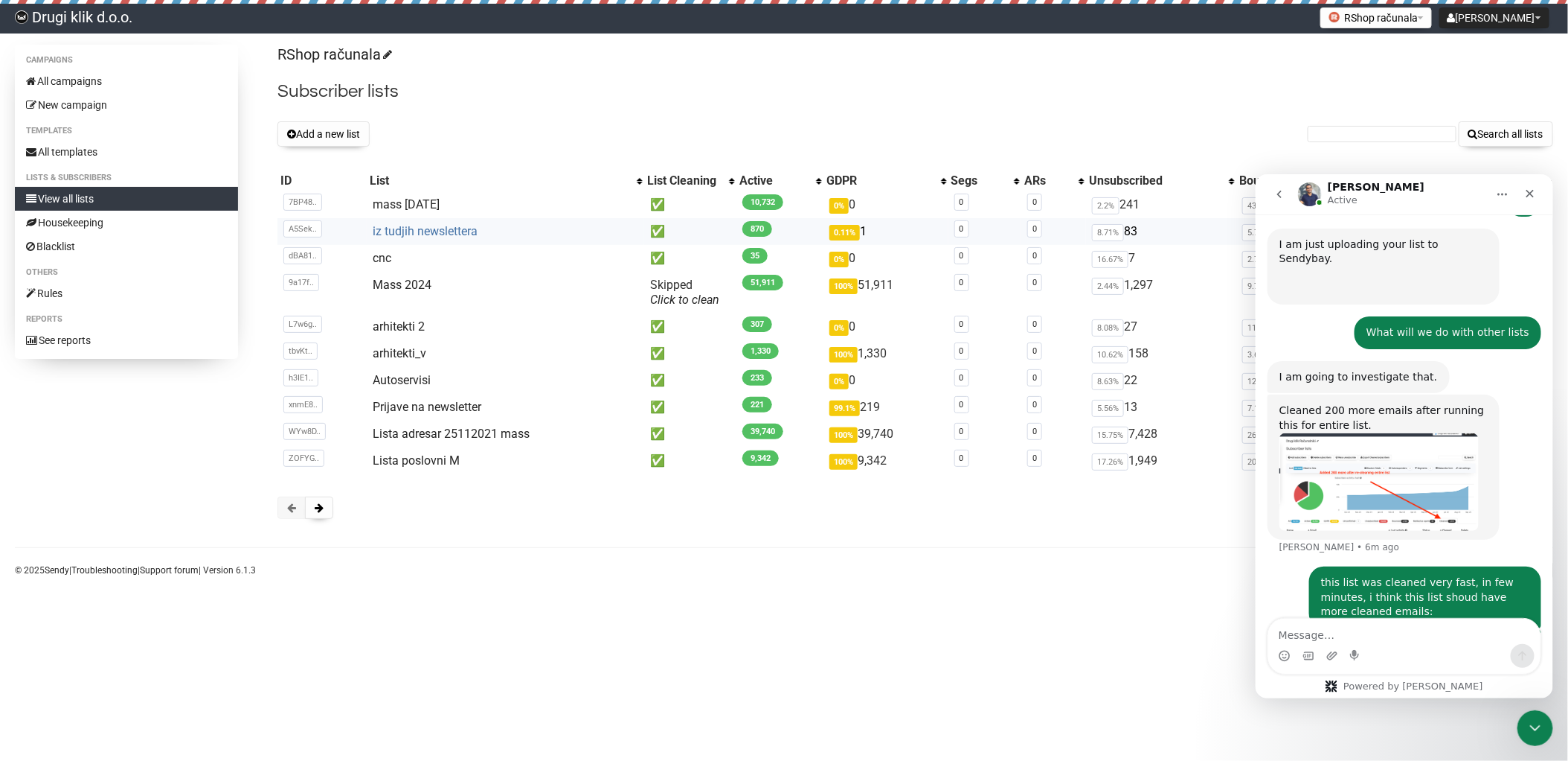
click at [408, 230] on link "iz tudjih newslettera" at bounding box center [424, 231] width 104 height 14
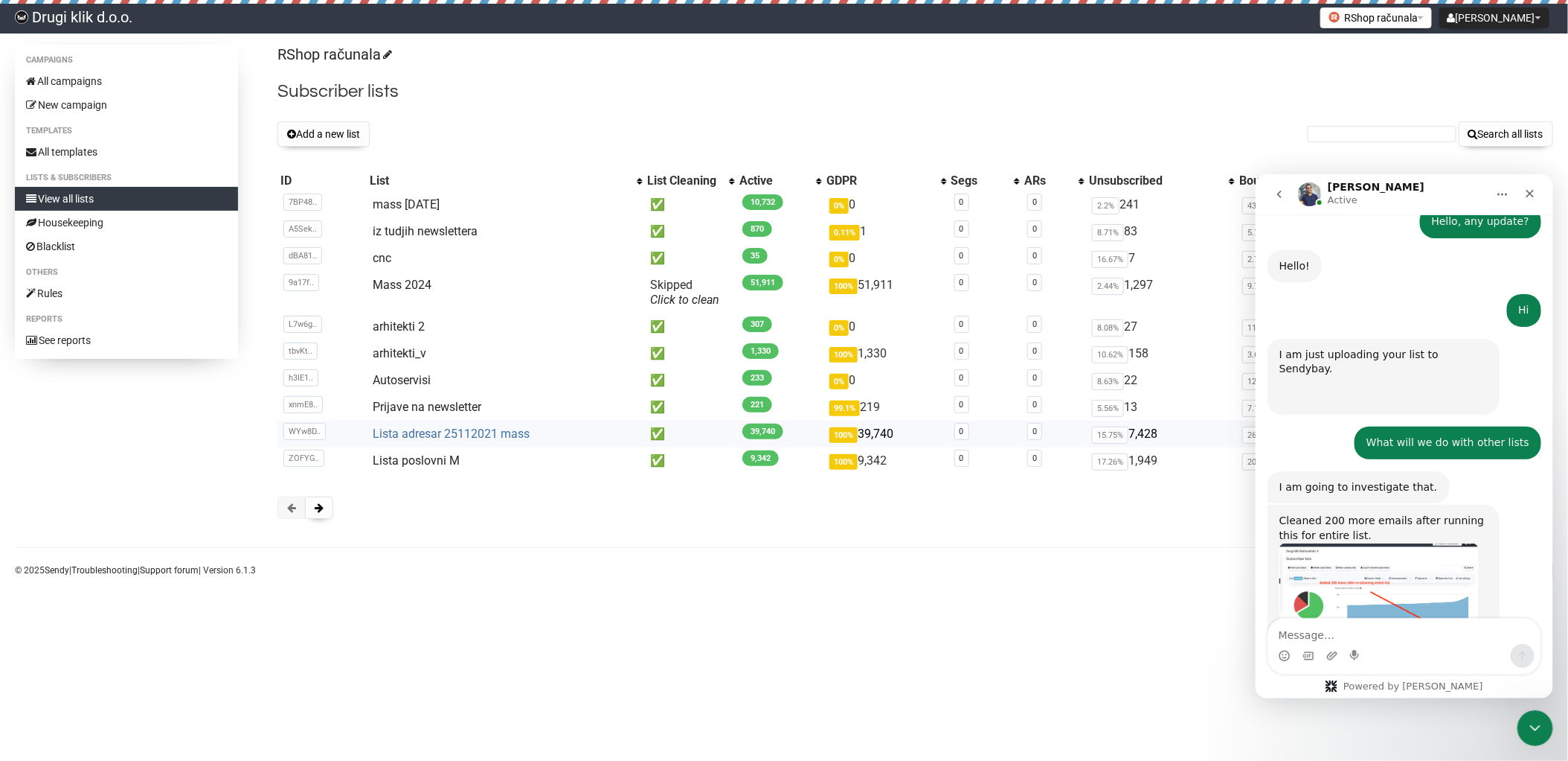
scroll to position [2303, 0]
